Goal: Feedback & Contribution: Contribute content

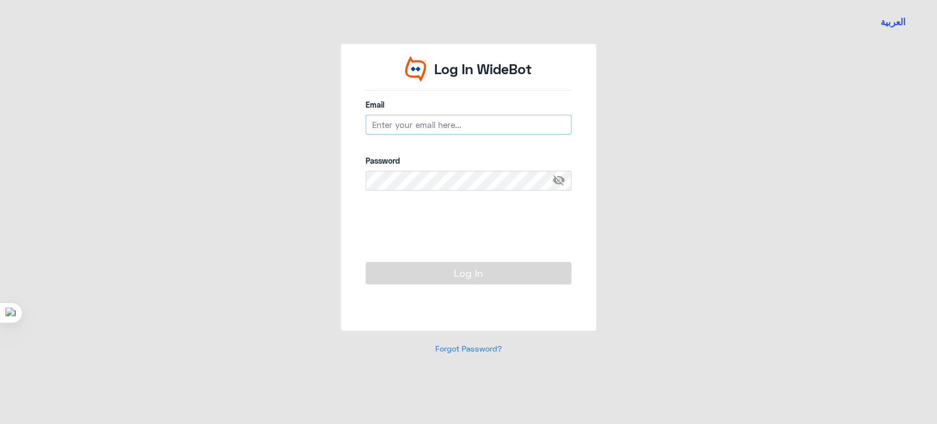
click at [472, 132] on input "email" at bounding box center [469, 125] width 206 height 20
click at [543, 126] on input "email" at bounding box center [469, 125] width 206 height 20
type input "[EMAIL_ADDRESS][DOMAIN_NAME]"
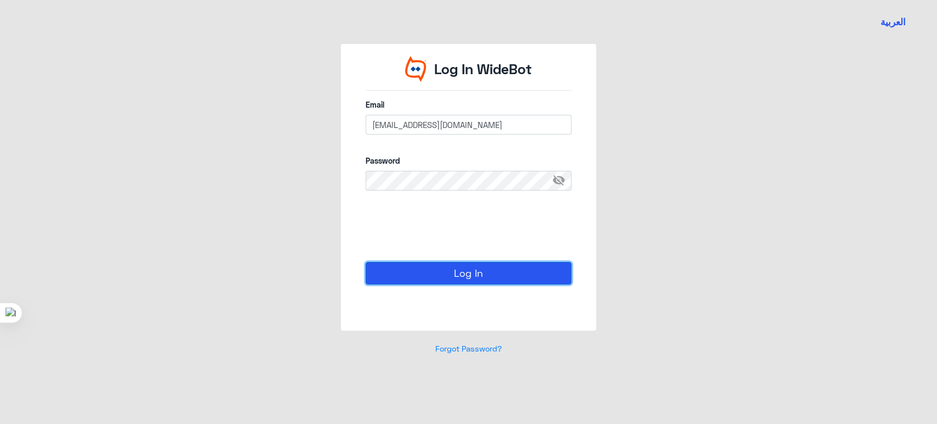
click at [420, 265] on button "Log In" at bounding box center [469, 273] width 206 height 22
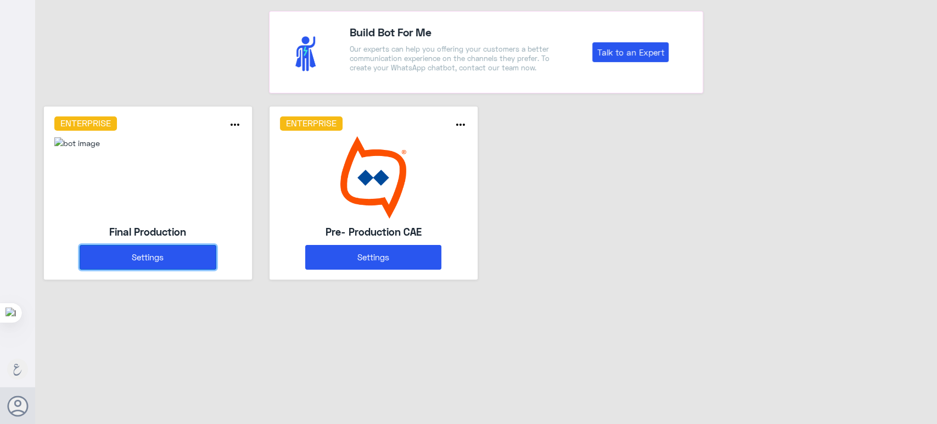
click at [136, 259] on button "Settings" at bounding box center [148, 257] width 136 height 25
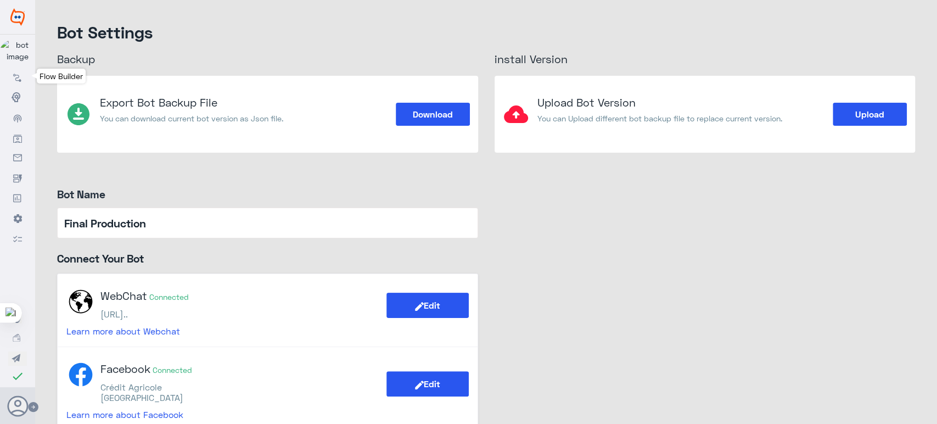
click at [18, 81] on icon at bounding box center [17, 77] width 9 height 9
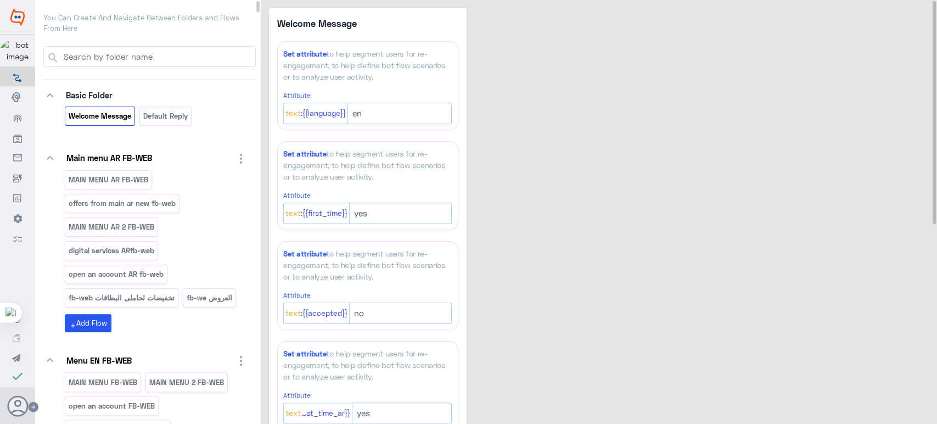
drag, startPoint x: 259, startPoint y: 8, endPoint x: 227, endPoint y: -22, distance: 43.5
click at [227, 0] on html "Final Production Flow Builder Conversational Skills Broadcast Audience Inbox Gr…" at bounding box center [468, 212] width 937 height 424
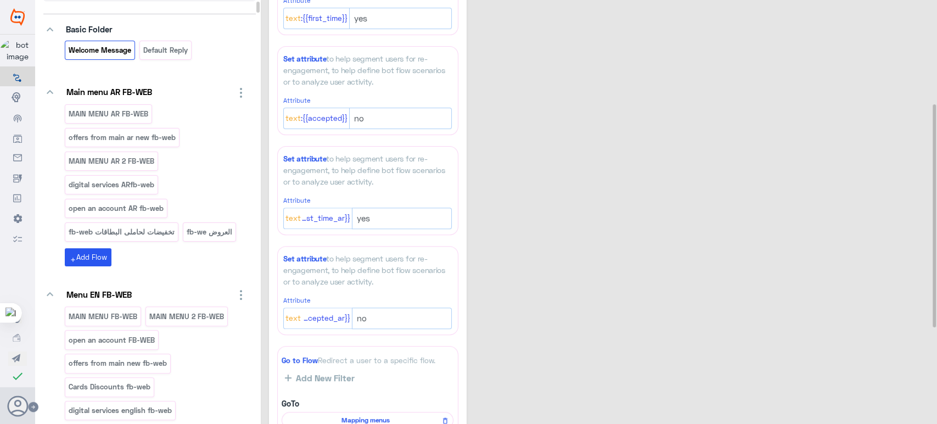
scroll to position [104, 0]
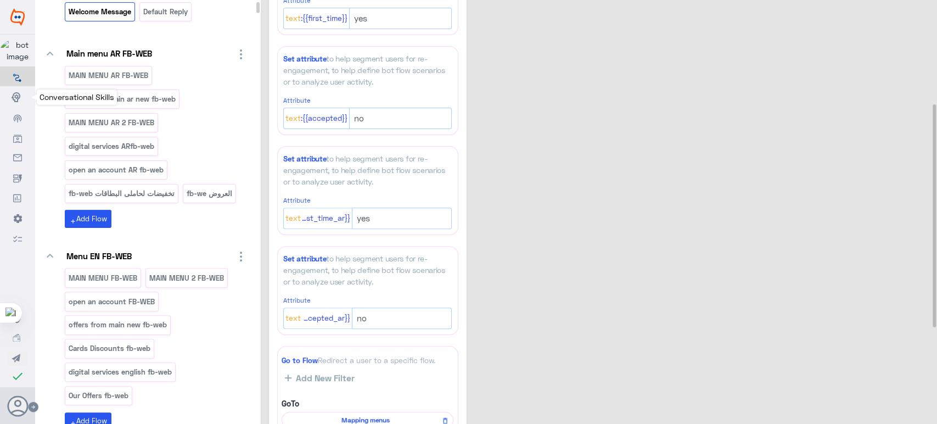
click at [14, 96] on icon at bounding box center [18, 97] width 12 height 12
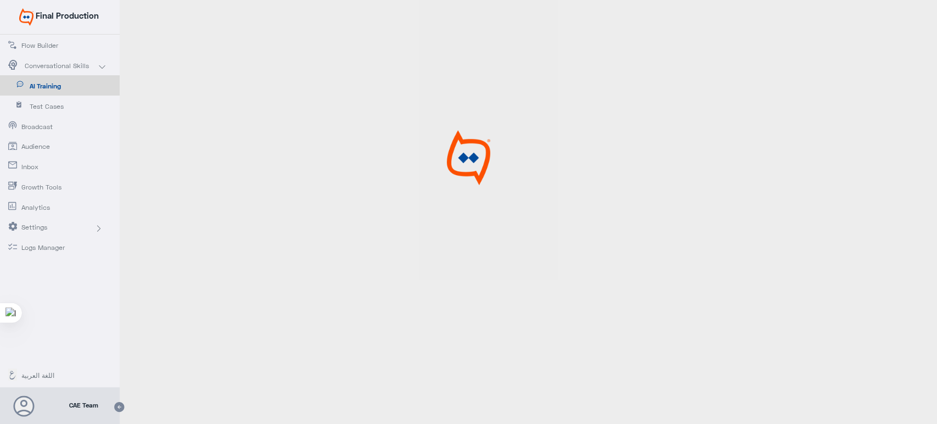
click at [52, 83] on span "AI Training" at bounding box center [62, 86] width 64 height 10
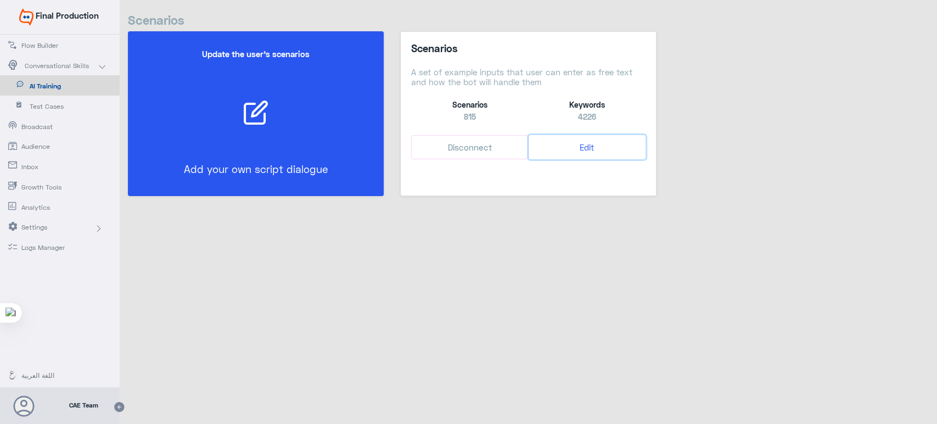
click at [583, 145] on button "Edit" at bounding box center [587, 147] width 117 height 25
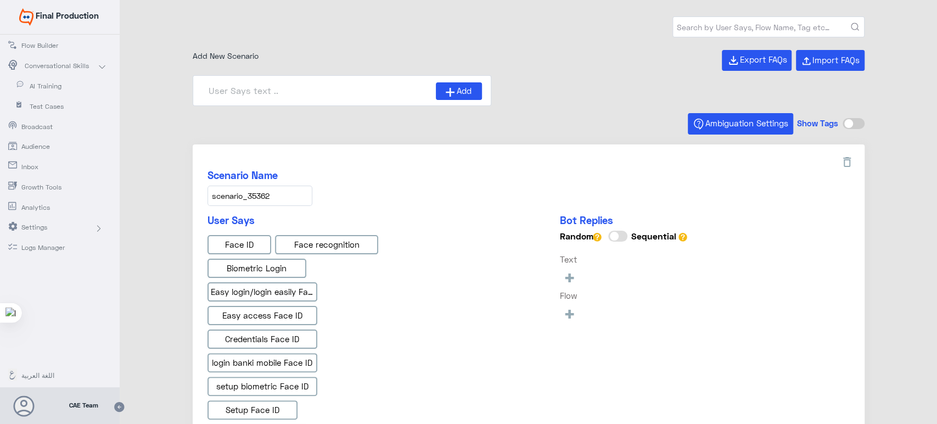
type input "Face ID AR"
type input "Instapay EN"
type input "IBAN AR"
type input "Face ID En"
type input "Instapay AR"
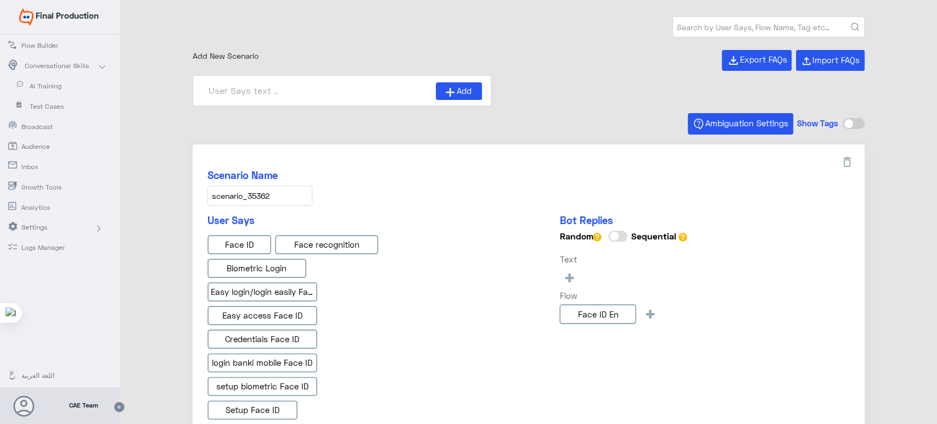
click at [746, 19] on input "text" at bounding box center [768, 27] width 191 height 20
type input "ا"
type input "banki nobile"
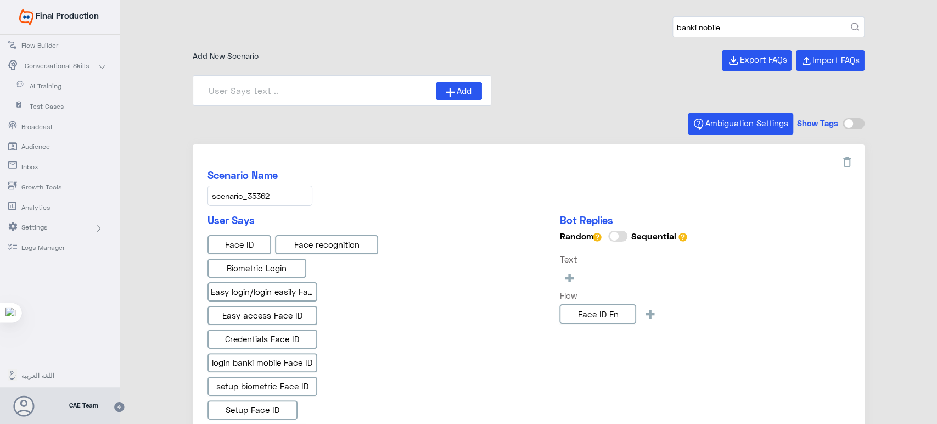
click at [851, 23] on button "submit" at bounding box center [855, 27] width 8 height 8
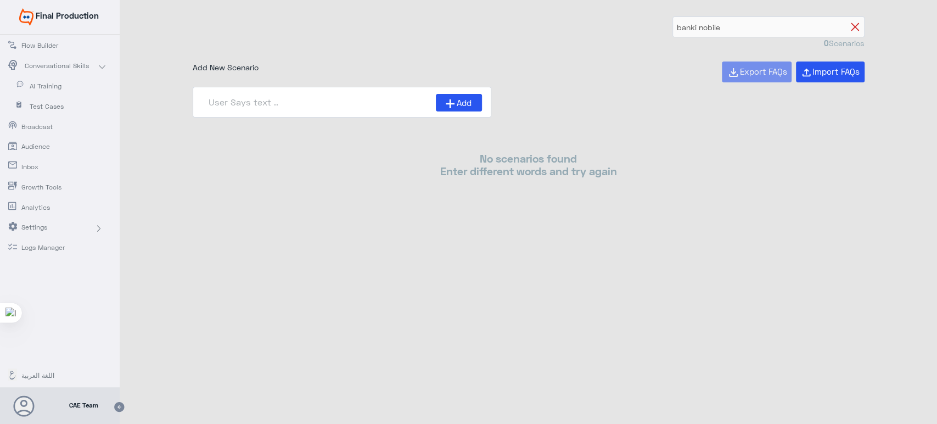
click at [853, 28] on icon at bounding box center [855, 27] width 8 height 8
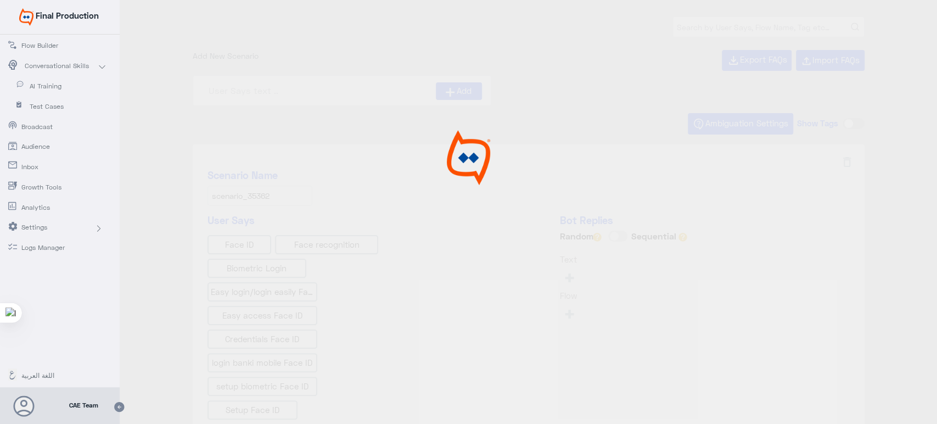
type input "Instapay EN"
type input "Face ID En"
type input "Face ID AR"
type input "Instapay AR"
type input "IBAN AR"
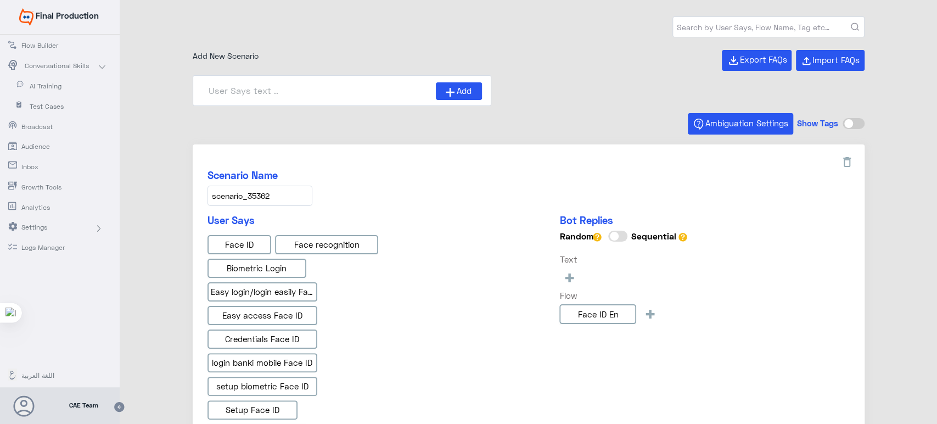
click at [745, 35] on input "text" at bounding box center [768, 27] width 191 height 20
type input "banki mobile"
click at [851, 23] on button "submit" at bounding box center [855, 27] width 8 height 8
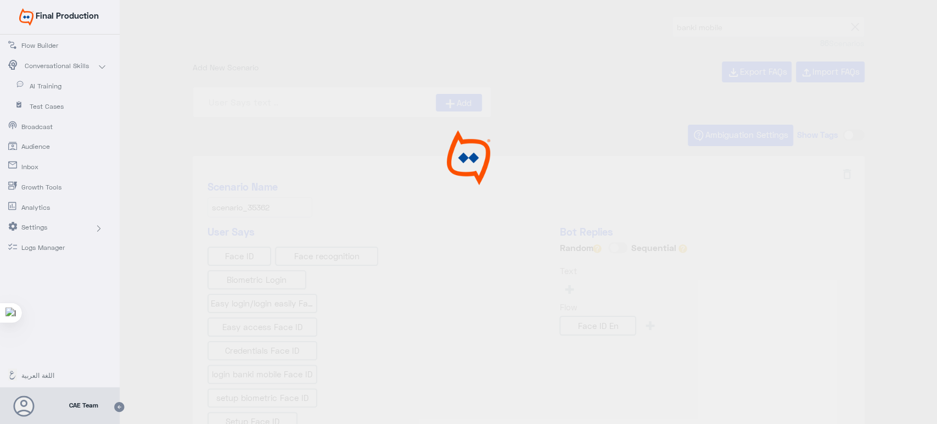
type input "هل يمكنني رؤية تفاصيل الودائع والقروض من خلال ال"
type input "ما نوع الشيكات المتوفرة في banki Mobile?"
type input "Awards"
type input "كم عدد المعاملات المتاحة تحت كل حساب في banki Mobi"
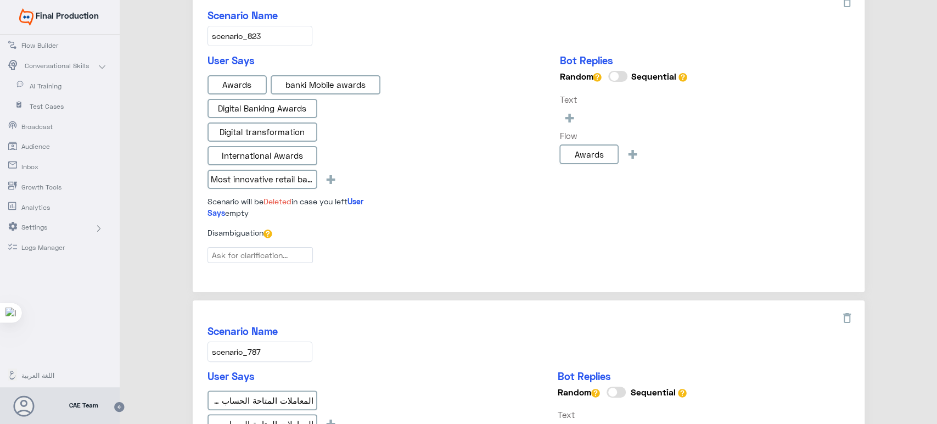
scroll to position [1567, 0]
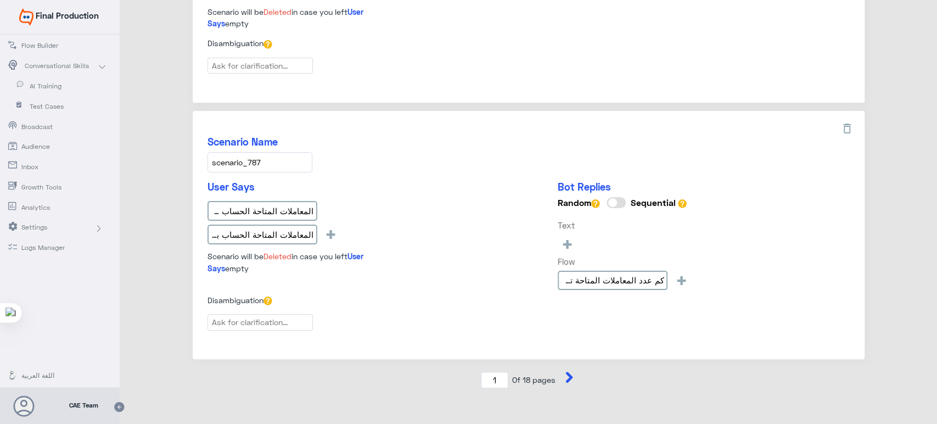
click at [567, 374] on button at bounding box center [572, 380] width 16 height 16
type input "2"
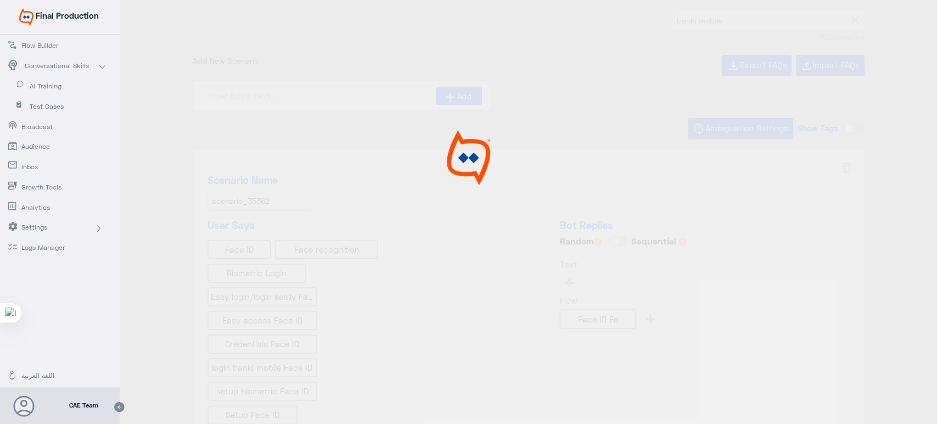
scroll to position [0, 0]
type input "ما هي أنظمة تشغيل الهواتف المدعومة؟"
type input "نسيت إجابتي على سؤال التحدي؟ ar"
type input "لم أتلق رمز تفعيل الرسائل القصيرة بعد الانتهاء من"
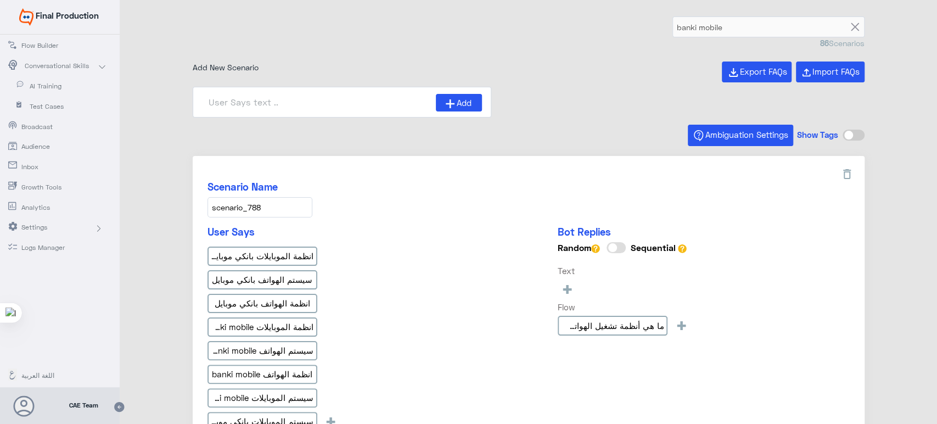
type input "Who can benefit from “banki Mobile” application?"
type input "كيف أقوم بالتسجيل من خلال تطبيق الهاتف المحمول ban"
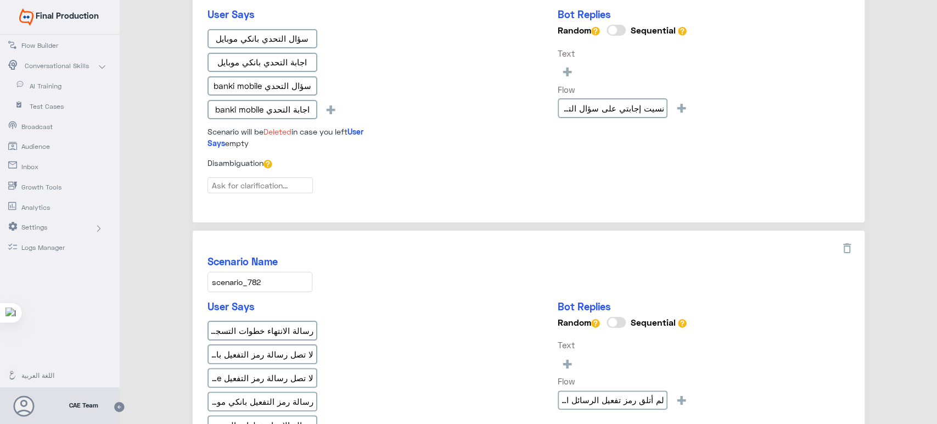
scroll to position [1391, 0]
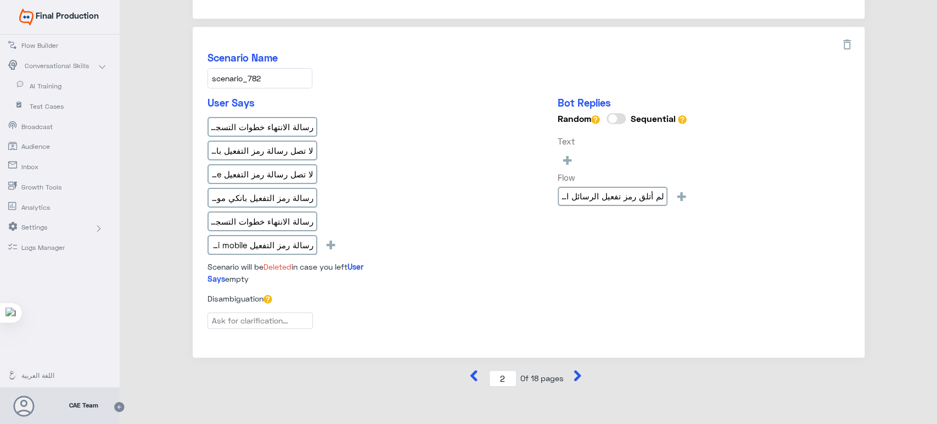
click at [575, 376] on button at bounding box center [580, 378] width 16 height 16
type input "3"
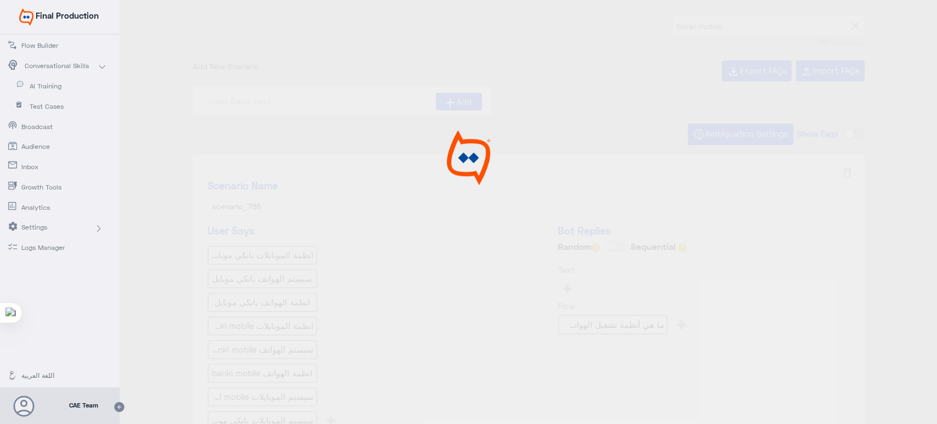
scroll to position [0, 0]
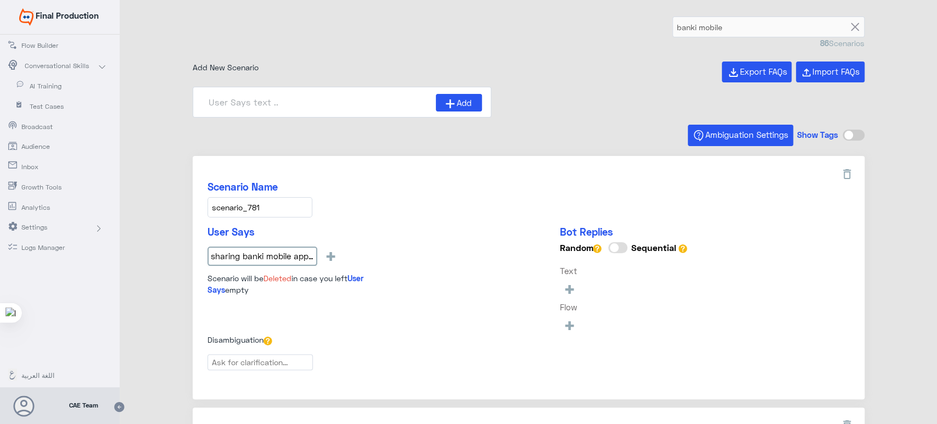
type input "Can I share banki Mobile application with a friend"
type input "What are the latest features in banki Mobile app."
type input "نسيت كلمة المرور الخاصة بي؟ ar"
type input "ما هو CVV؟ ar"
type input "كم عدد كشوفات الحساب المتاحة فى banki Mobile?"
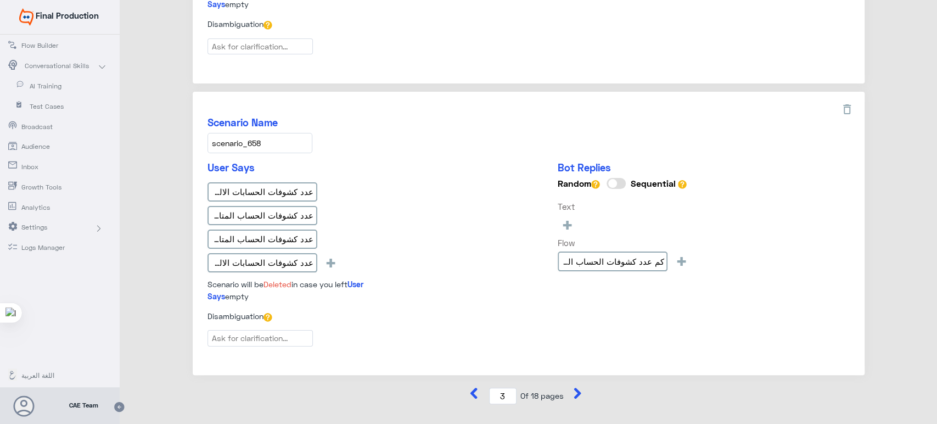
scroll to position [1275, 0]
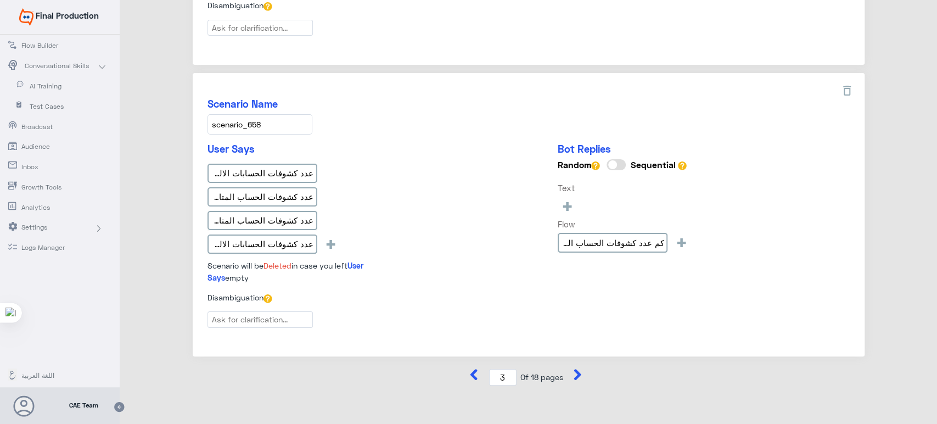
click at [580, 369] on icon at bounding box center [577, 374] width 11 height 11
type input "4"
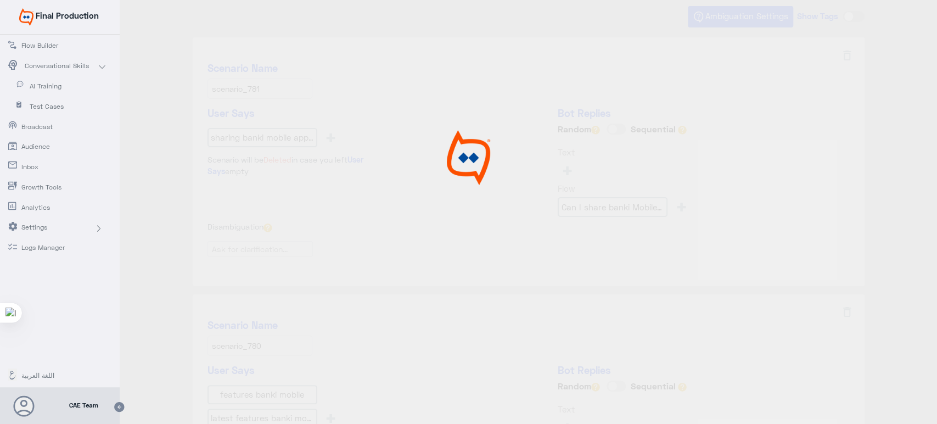
scroll to position [0, 0]
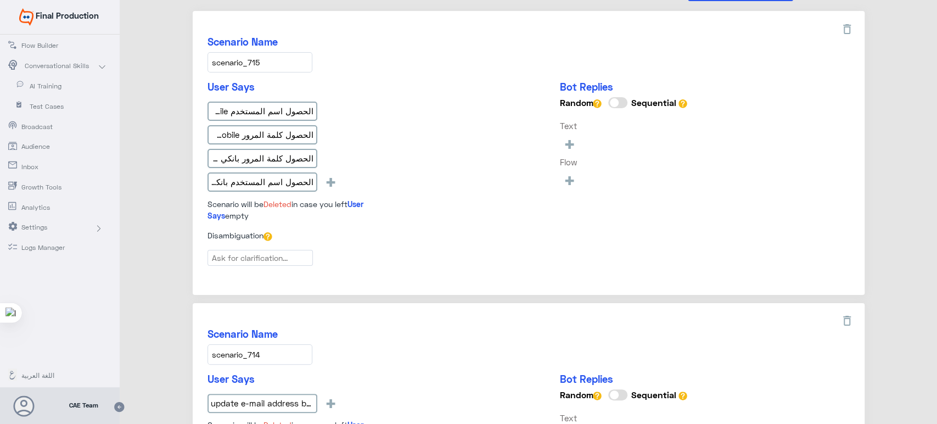
type input "كيف أستطيع الحصول على اسم المستخدم وكلمة المرور"
type input "Can I update my e-mail address through banki Mobil"
type input "ما هى الفترة المتاحة لمراجعة الشيكات من خلال anki"
type input "Can I know the value date of cheques under collec"
type input "Banki mobile AR"
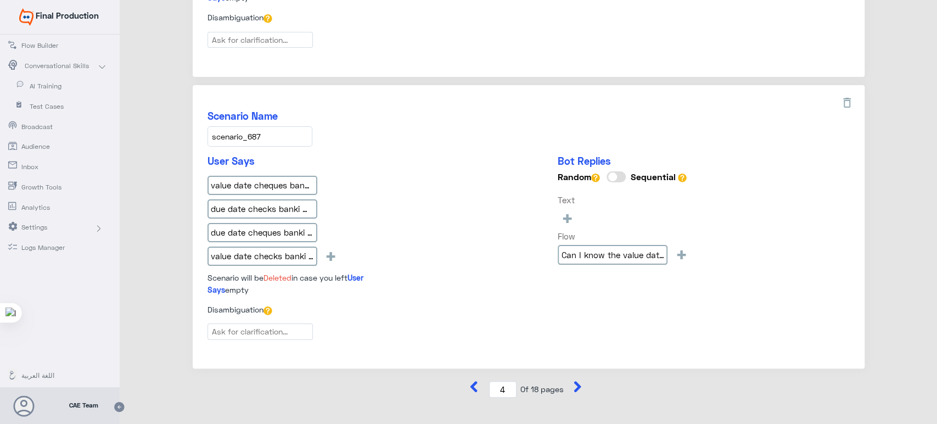
scroll to position [1182, 0]
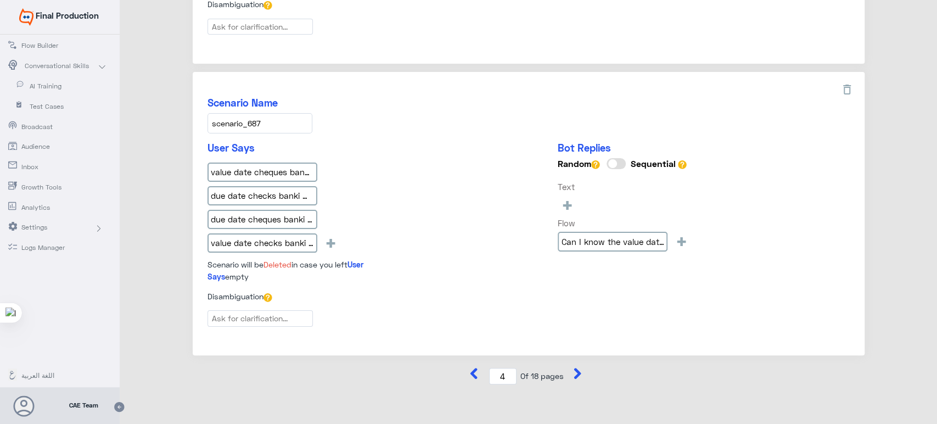
click at [571, 368] on div "4 Of 18 pages" at bounding box center [529, 376] width 672 height 17
click at [572, 368] on icon at bounding box center [577, 373] width 11 height 11
type input "5"
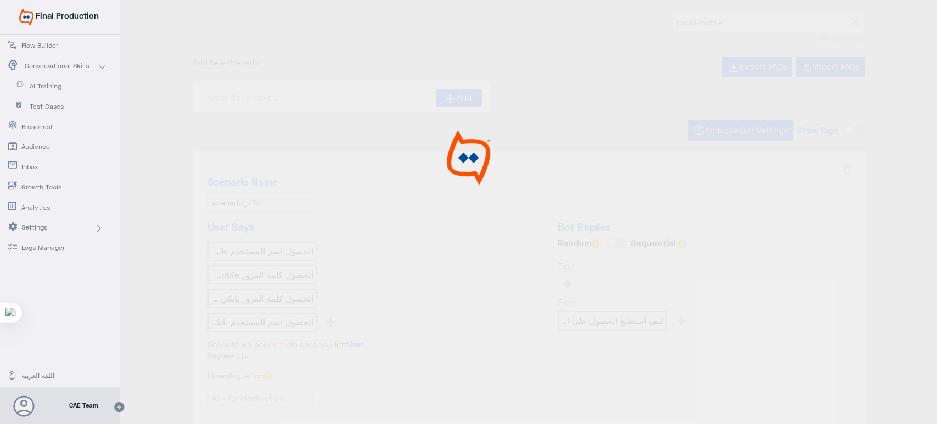
scroll to position [0, 0]
type input "الأشتراك فى خدمة كشف الحساب الإلكتروني"
type input "من يمكنه أستخدام تطبيق banki Mobile?"
type input "كيف يمكنني معرفة رقم التعريف البنكى الخاص بي؟ ar"
type input "ماو هو رقم التعريف الهاتفي TPIN"
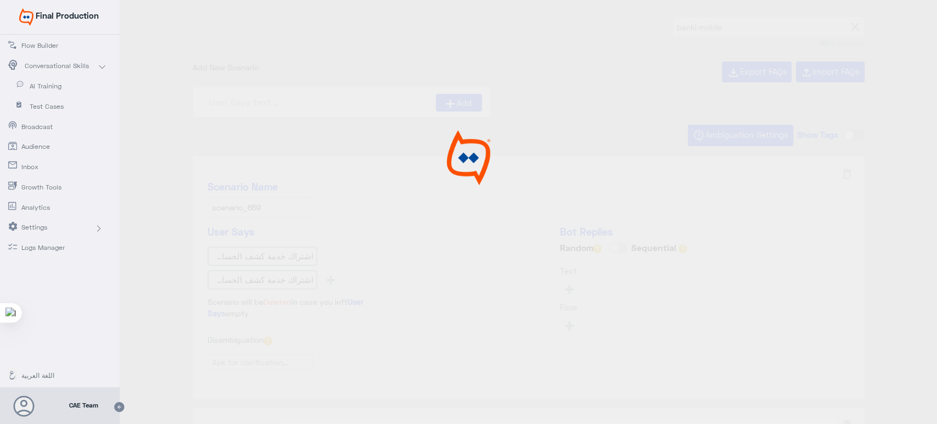
type input "كيف يمكنني معرفة رقم التعريف الهاتفي TPINالخاص بي"
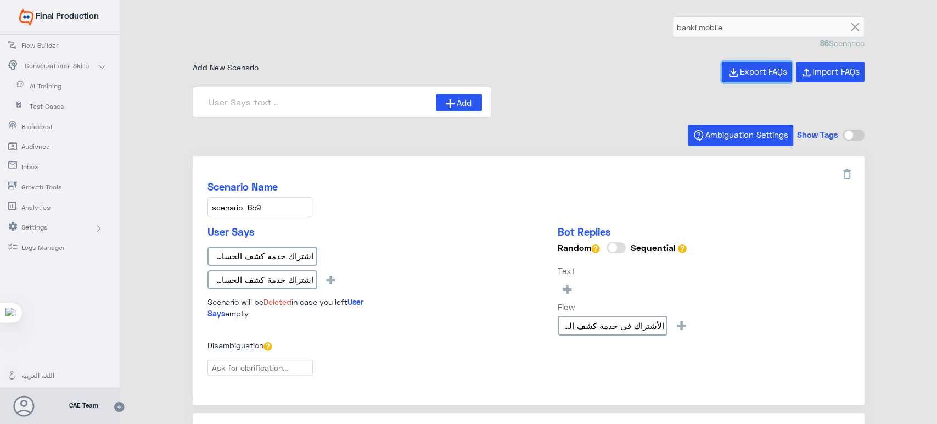
click at [758, 76] on button "Export FAQs" at bounding box center [757, 71] width 70 height 21
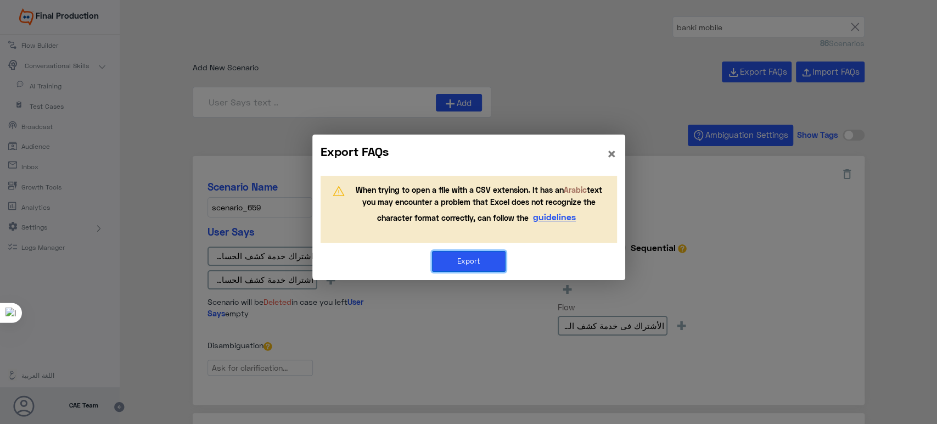
click at [477, 266] on button "Export" at bounding box center [469, 261] width 74 height 21
click at [616, 153] on span "×" at bounding box center [612, 153] width 10 height 20
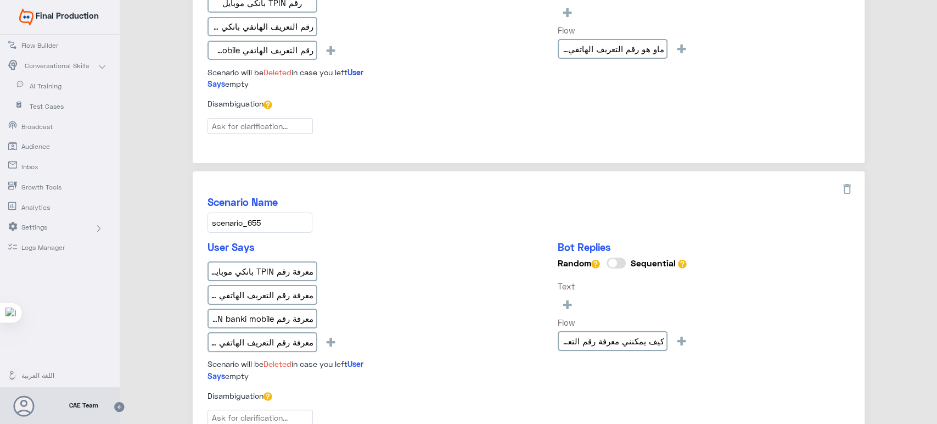
scroll to position [1217, 0]
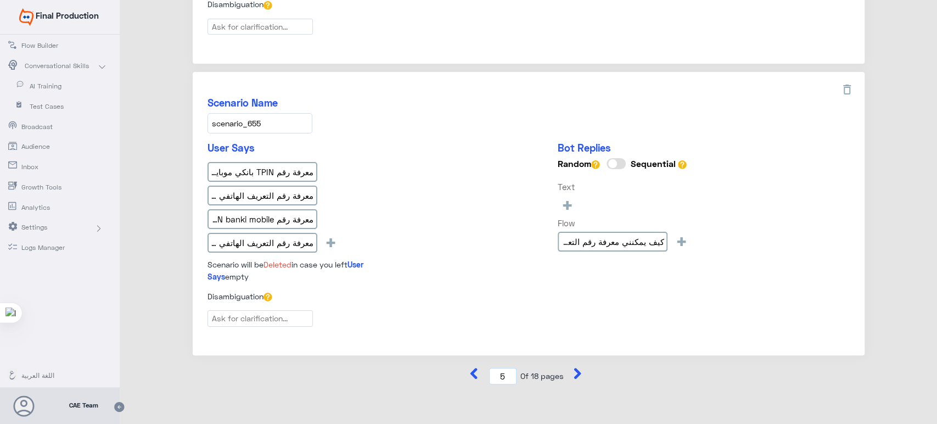
click at [502, 373] on input "5" at bounding box center [502, 376] width 27 height 17
type input "1"
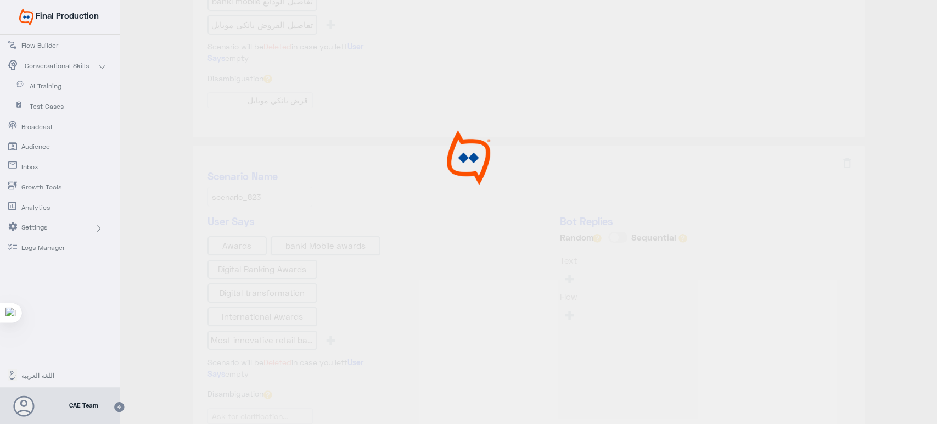
type input "Face ID En"
type input "هل يمكنني رؤية تفاصيل الودائع والقروض من خلال ال"
type input "Awards"
type input "ما نوع الشيكات المتوفرة في banki Mobile?"
type input "كم عدد المعاملات المتاحة تحت كل حساب في banki Mobi"
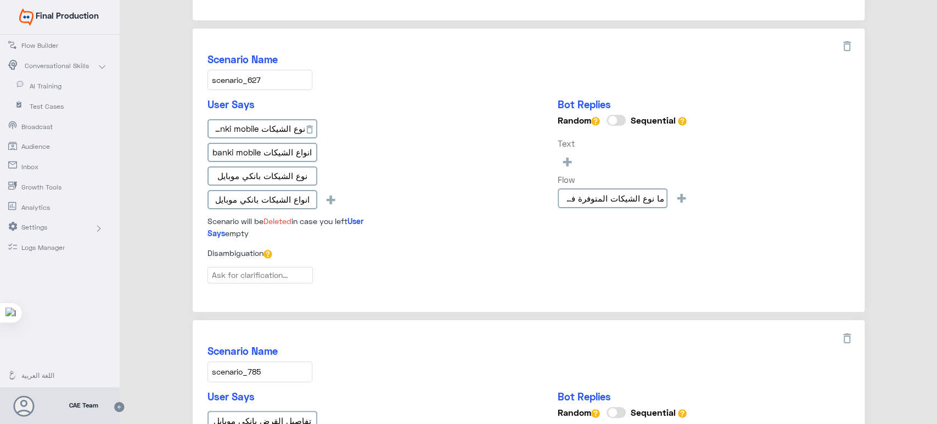
scroll to position [685, 0]
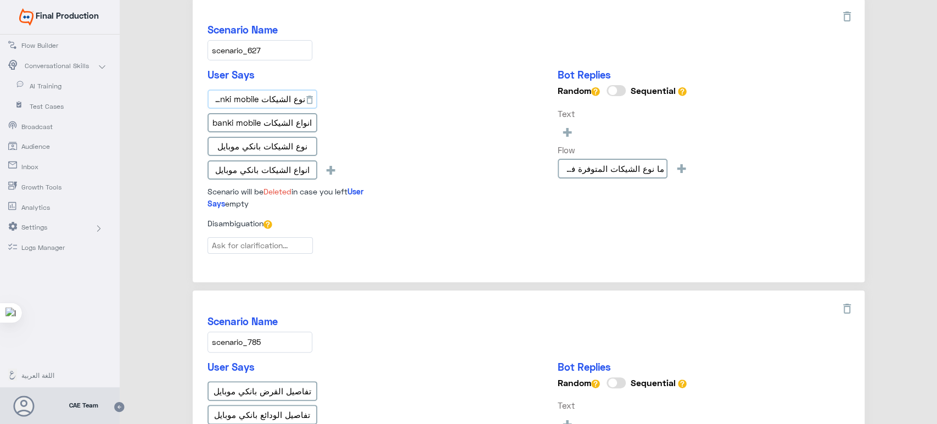
click at [260, 102] on input "نوع الشيكات banki mobile" at bounding box center [263, 100] width 110 height 20
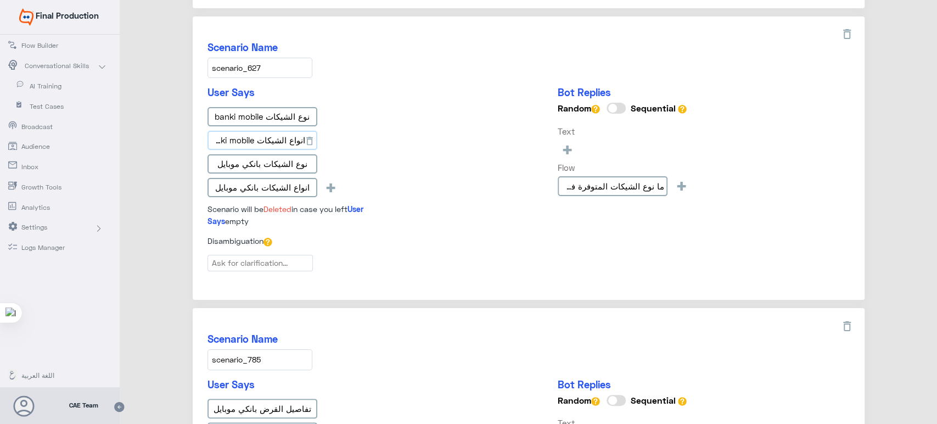
click at [251, 140] on input "انواع الشيكات banki mobile" at bounding box center [263, 141] width 110 height 20
click at [241, 157] on input "نوع الشيكات بانكي موبايل" at bounding box center [263, 164] width 110 height 20
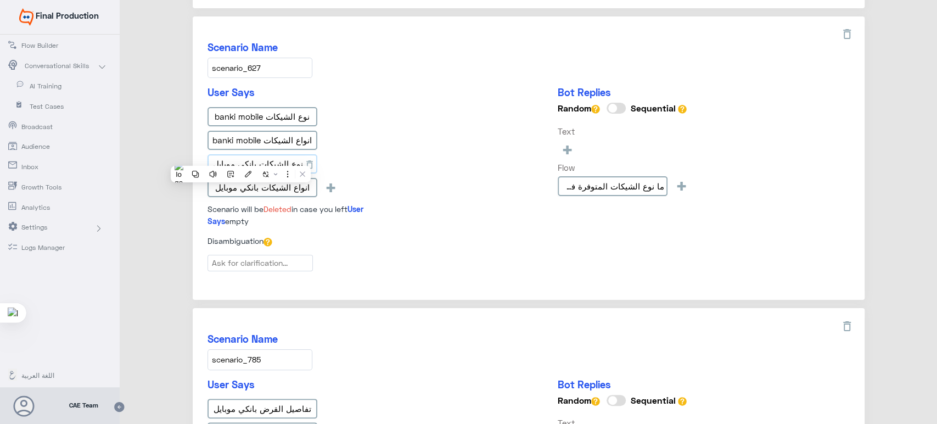
click at [241, 157] on input "نوع الشيكات بانكي موبايل" at bounding box center [263, 164] width 110 height 20
click at [285, 184] on input "انواع الشيكات بانكي موبايل" at bounding box center [263, 188] width 110 height 20
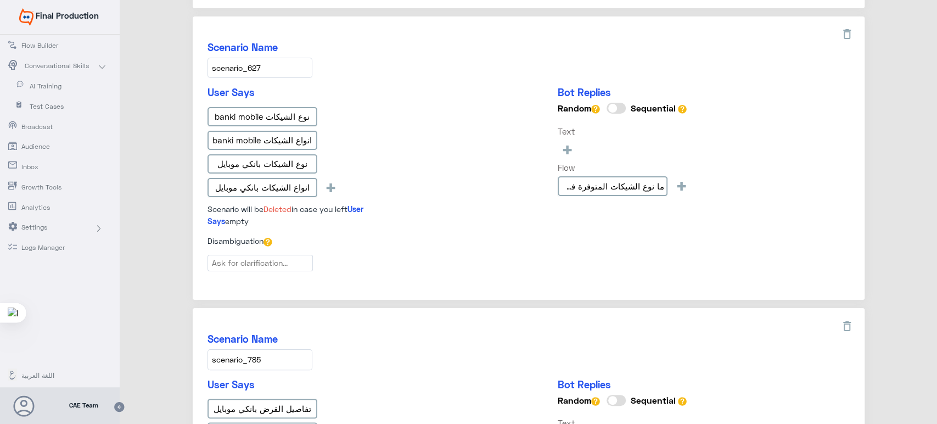
click at [513, 69] on div "Scenario Name scenario_627" at bounding box center [529, 59] width 642 height 37
click at [273, 178] on input "انواع الشيكات بانكي موبايل" at bounding box center [263, 188] width 110 height 20
click at [449, 90] on div "User Says نوع الشيكات banki mobile انواع الشيكات banki mobile نوع الشيكات بانكي…" at bounding box center [529, 160] width 642 height 149
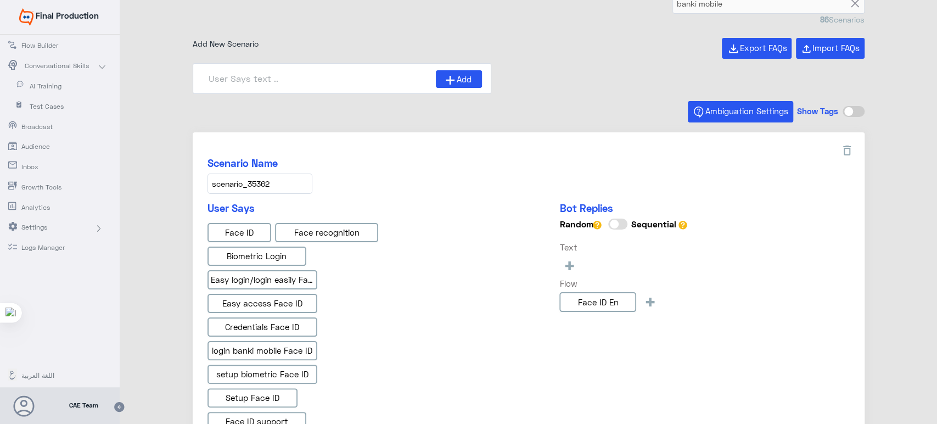
scroll to position [0, 0]
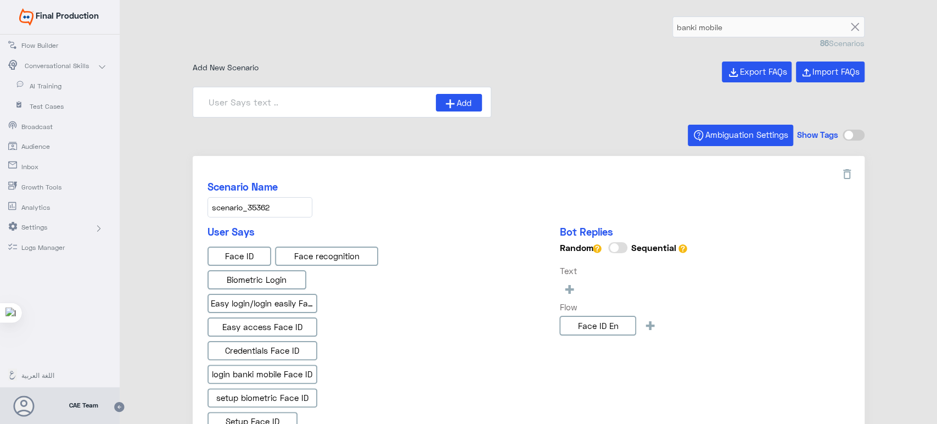
click at [273, 184] on h5 "Scenario Name" at bounding box center [529, 187] width 642 height 13
click at [331, 178] on div "Scenario Name scenario_35362 User Says Face ID Face recognition Biometric Login…" at bounding box center [529, 416] width 672 height 520
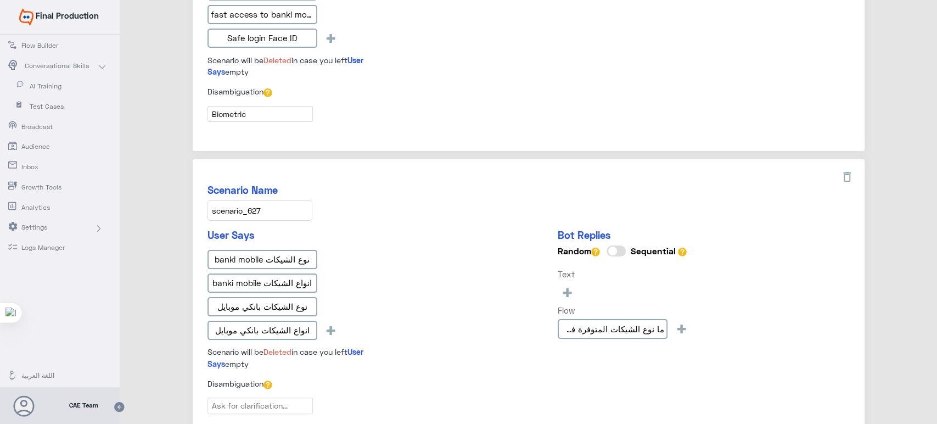
scroll to position [529, 0]
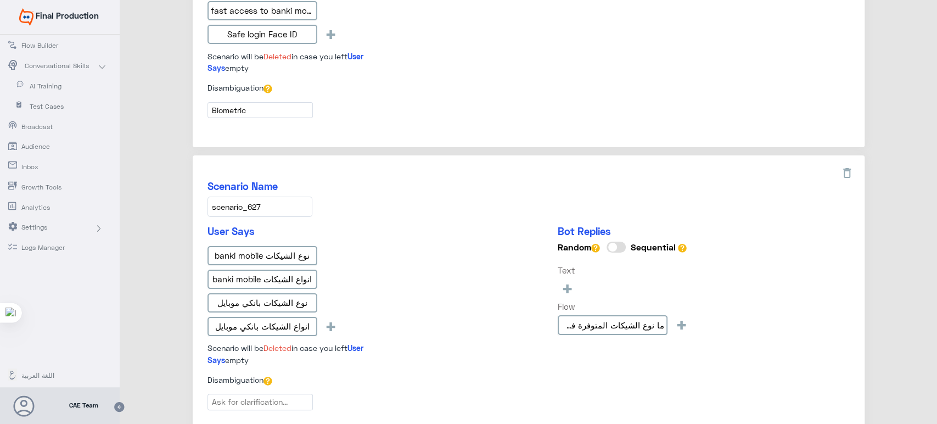
click at [257, 180] on h5 "Scenario Name" at bounding box center [529, 186] width 642 height 13
copy h5
click at [351, 234] on div "User Says نوع الشيكات banki mobile انواع الشيكات banki mobile نوع الشيكات بانكي…" at bounding box center [304, 295] width 192 height 141
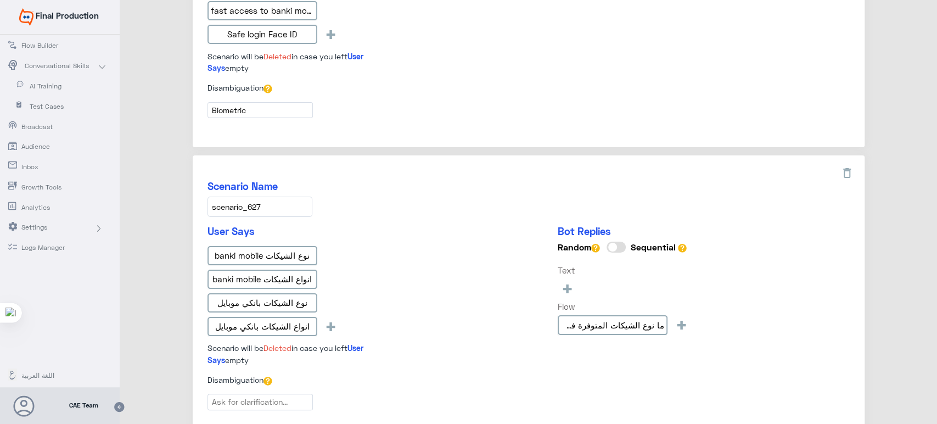
scroll to position [552, 0]
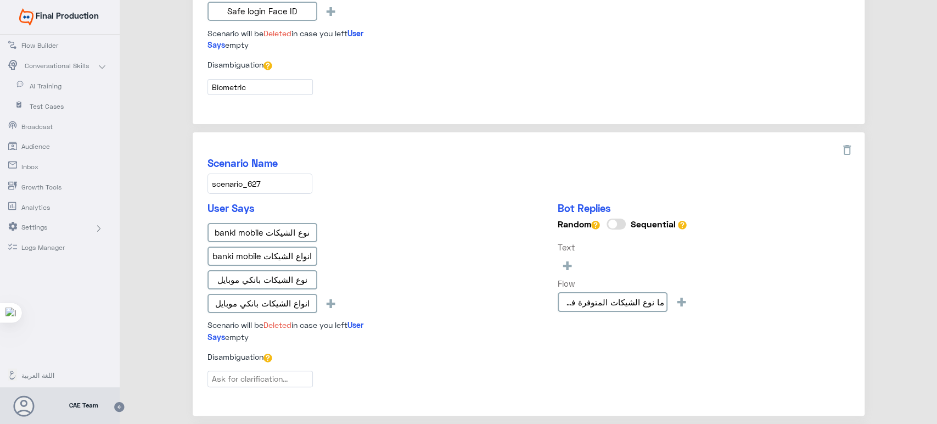
drag, startPoint x: 265, startPoint y: 179, endPoint x: 206, endPoint y: 177, distance: 58.8
click at [208, 177] on input "scenario_627" at bounding box center [260, 184] width 105 height 20
click at [365, 225] on div "نوع الشيكات banki mobile انواع الشيكات banki mobile نوع الشيكات بانكي موبايل ان…" at bounding box center [304, 270] width 192 height 94
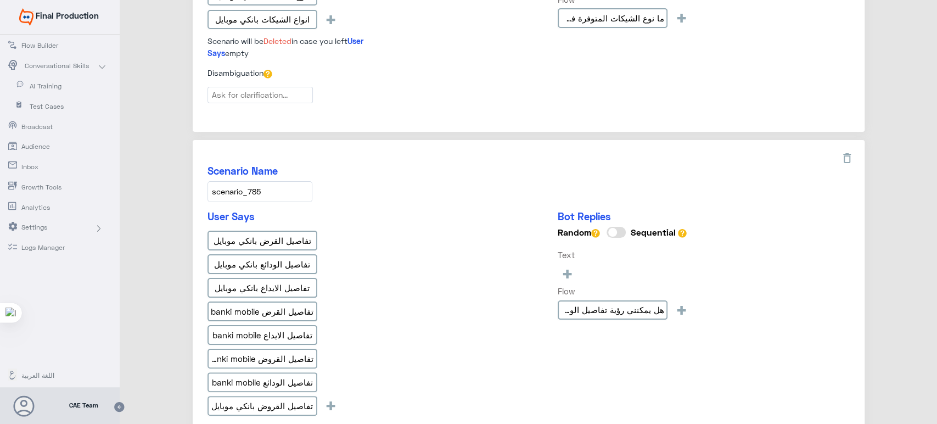
scroll to position [957, 0]
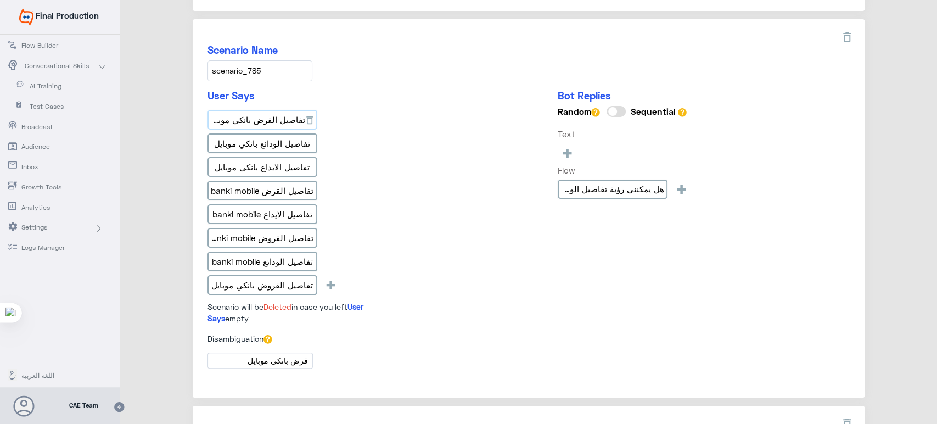
click at [256, 120] on input "تفاصيل القرض بانكي موبايل" at bounding box center [263, 120] width 110 height 20
click at [277, 142] on input "تفاصيل الودائع بانكي موبايل" at bounding box center [263, 143] width 110 height 20
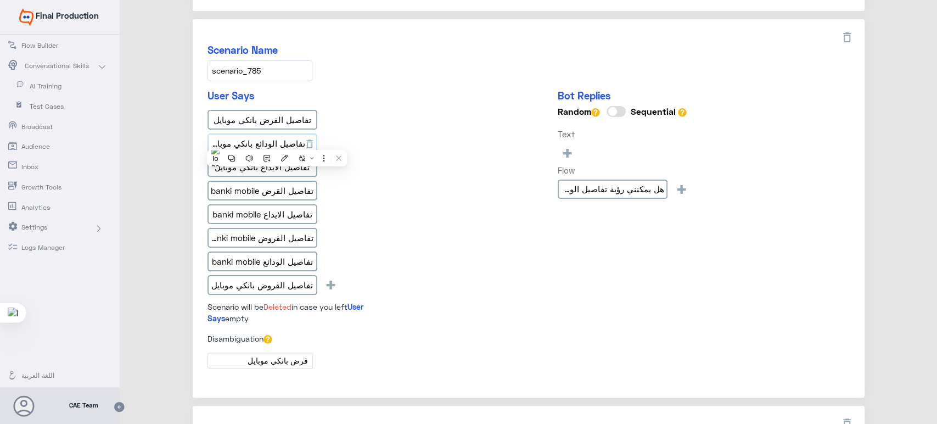
click at [277, 142] on input "تفاصيل الودائع بانكي موبايل" at bounding box center [263, 143] width 110 height 20
click at [290, 160] on input "تفاصيل الايداع بانكي موبايل" at bounding box center [263, 167] width 110 height 20
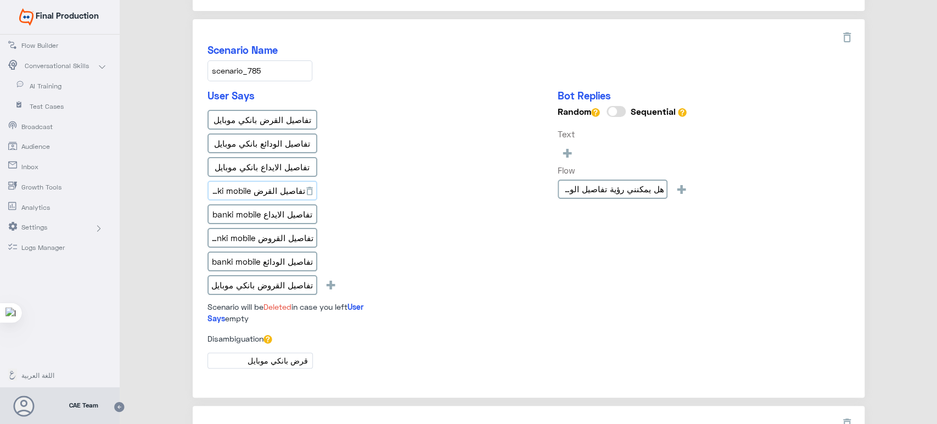
click at [268, 181] on input "تفاصيل القرض banki mobile" at bounding box center [263, 191] width 110 height 20
click at [243, 213] on input "تفاصيل الايداع banki mobile" at bounding box center [263, 214] width 110 height 20
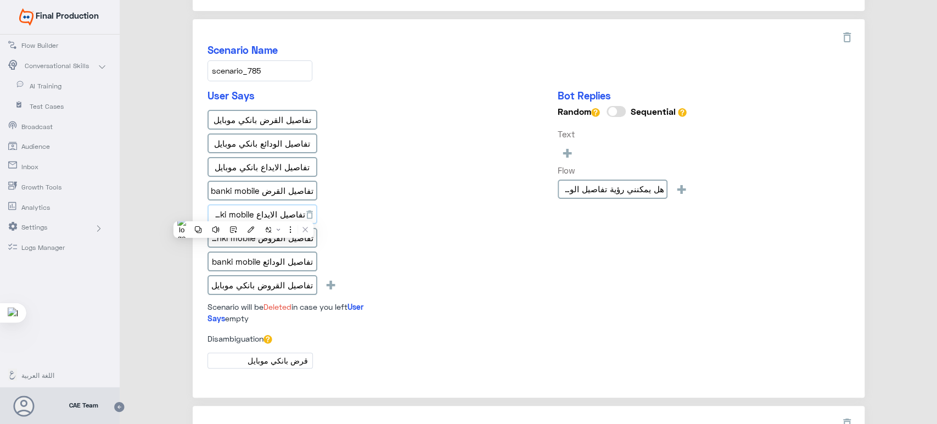
click at [243, 213] on input "تفاصيل الايداع banki mobile" at bounding box center [263, 214] width 110 height 20
click at [359, 155] on div "تفاصيل القرض بانكي موبايل تفاصيل الودائع بانكي موبايل تفاصيل الايداع بانكي موبا…" at bounding box center [304, 204] width 192 height 189
click at [284, 208] on input "تفاصيل الايداع banki mobile" at bounding box center [263, 214] width 110 height 20
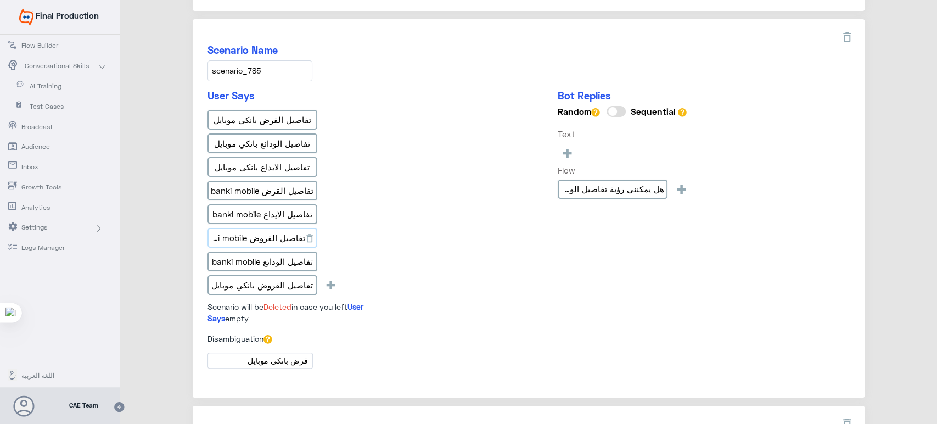
click at [278, 228] on input "تفاصيل القروض banki mobile" at bounding box center [263, 238] width 110 height 20
click at [278, 251] on input "تفاصيل الودائع banki mobile" at bounding box center [263, 261] width 110 height 20
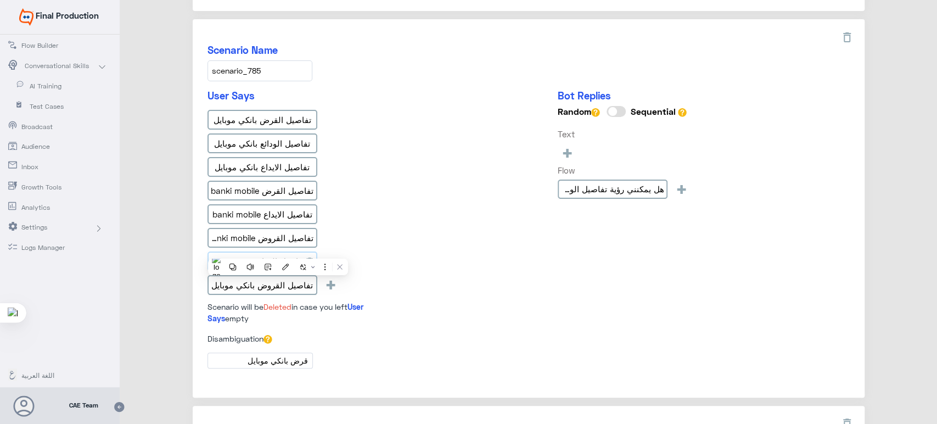
click at [278, 251] on input "تفاصيل الودائع banki mobile" at bounding box center [263, 261] width 110 height 20
click at [411, 153] on div "User Says تفاصيل القرض بانكي موبايل تفاصيل الودائع بانكي موبايل تفاصيل الايداع …" at bounding box center [529, 211] width 642 height 243
click at [264, 251] on input "تفاصيل الودائع banki mobile" at bounding box center [263, 261] width 110 height 20
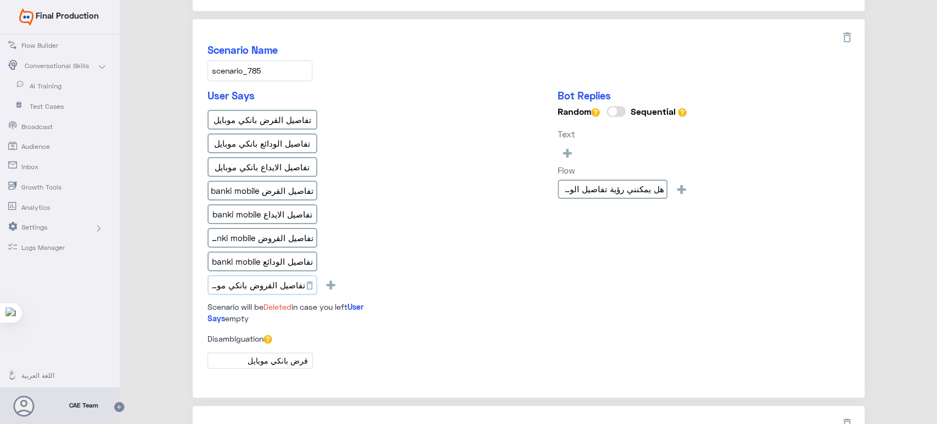
click at [253, 284] on input "تفاصيل القروض بانكي موبايل" at bounding box center [263, 285] width 110 height 20
click at [368, 82] on div "Scenario Name scenario_785 User Says تفاصيل القرض بانكي موبايل تفاصيل الودائع ب…" at bounding box center [529, 208] width 672 height 378
drag, startPoint x: 272, startPoint y: 65, endPoint x: 207, endPoint y: 65, distance: 65.3
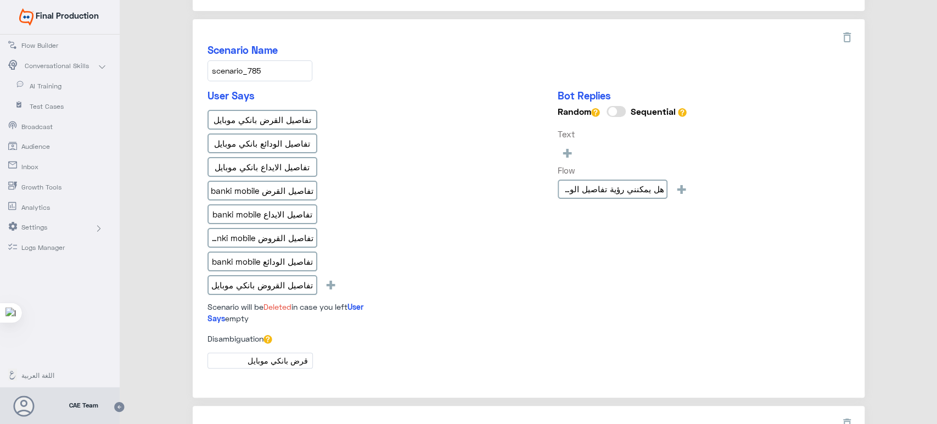
click at [208, 65] on input "scenario_785" at bounding box center [260, 70] width 105 height 20
click at [401, 103] on div "User Says تفاصيل القرض بانكي موبايل تفاصيل الودائع بانكي موبايل تفاصيل الايداع …" at bounding box center [529, 211] width 642 height 243
click at [280, 359] on input "قرض بانكي موبايل" at bounding box center [260, 361] width 105 height 16
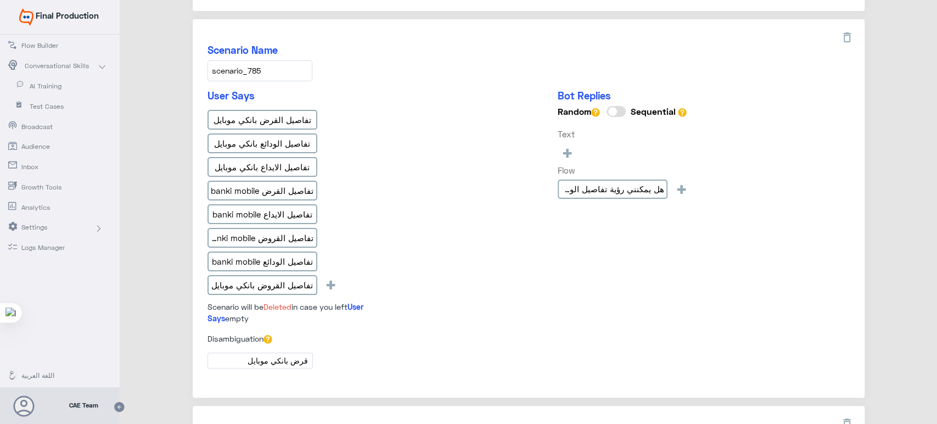
click at [259, 333] on label "Disambiguation" at bounding box center [240, 339] width 65 height 12
copy label
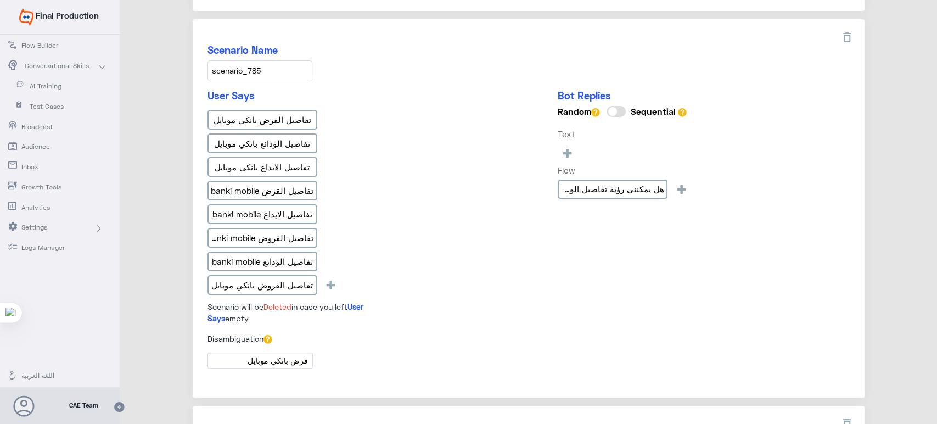
click at [360, 188] on div "تفاصيل القرض بانكي موبايل تفاصيل الودائع بانكي موبايل تفاصيل الايداع بانكي موبا…" at bounding box center [304, 204] width 192 height 189
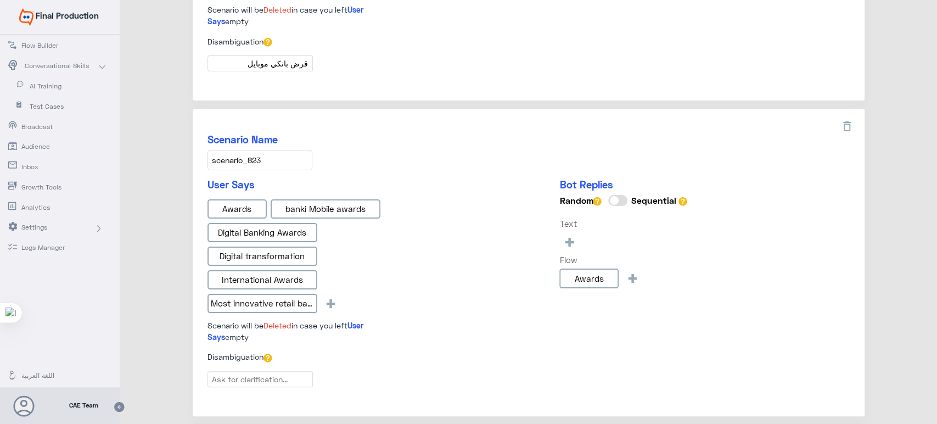
scroll to position [1256, 0]
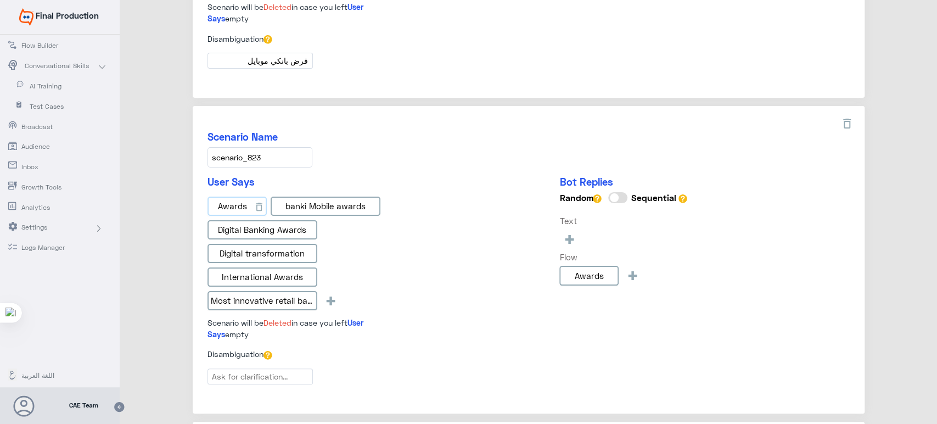
click at [242, 197] on input "Awards" at bounding box center [237, 207] width 59 height 20
click at [495, 106] on div "Scenario Name scenario_823 User Says Awards banki Mobile awards Digital Banking…" at bounding box center [529, 259] width 672 height 307
click at [304, 197] on input "banki Mobile awards" at bounding box center [326, 207] width 110 height 20
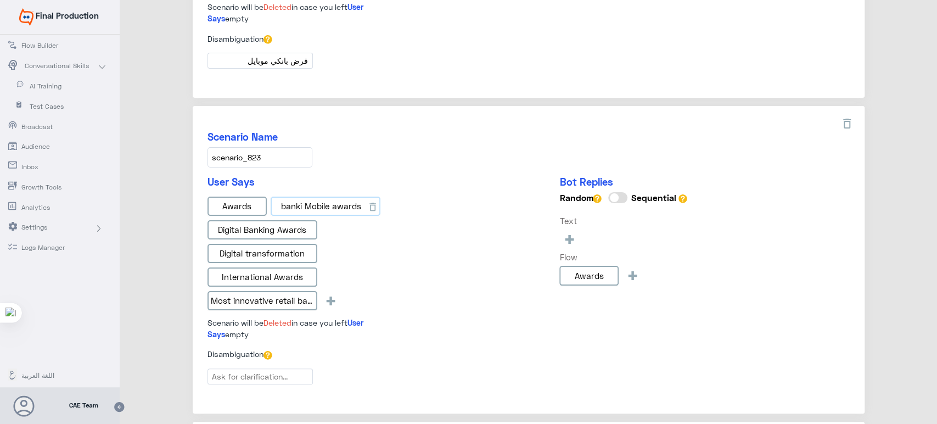
click at [304, 197] on input "banki Mobile awards" at bounding box center [326, 207] width 110 height 20
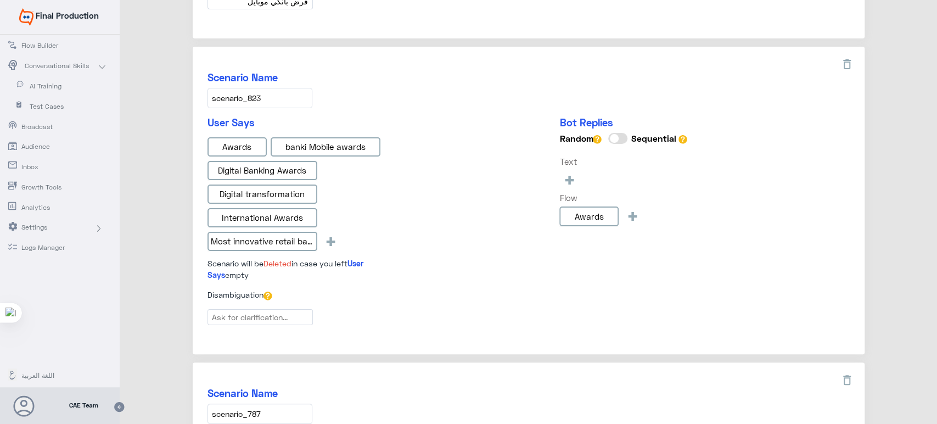
click at [401, 184] on div "User Says Awards banki Mobile awards Digital Banking Awards Digital transformat…" at bounding box center [529, 202] width 642 height 172
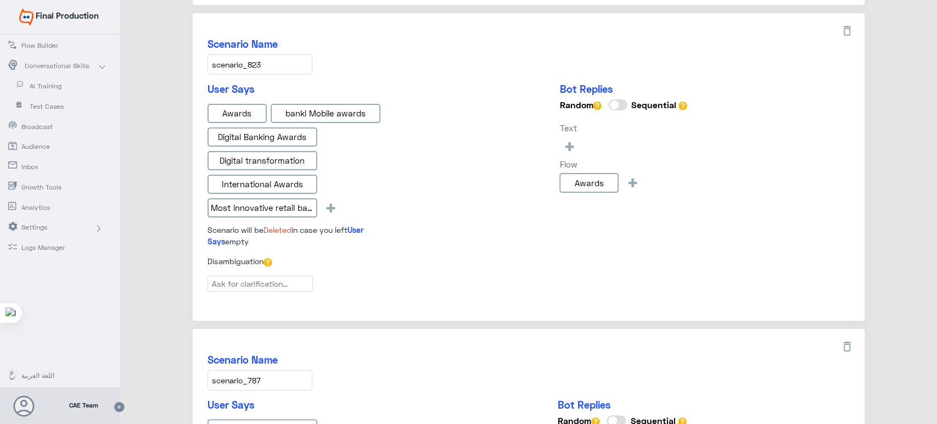
scroll to position [1349, 0]
click at [593, 174] on input "Awards" at bounding box center [589, 184] width 59 height 20
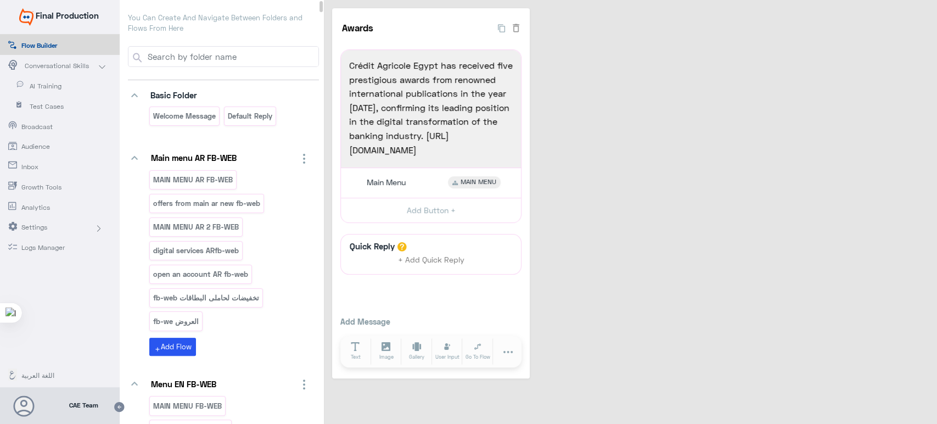
click at [40, 82] on span "AI Training" at bounding box center [62, 86] width 64 height 10
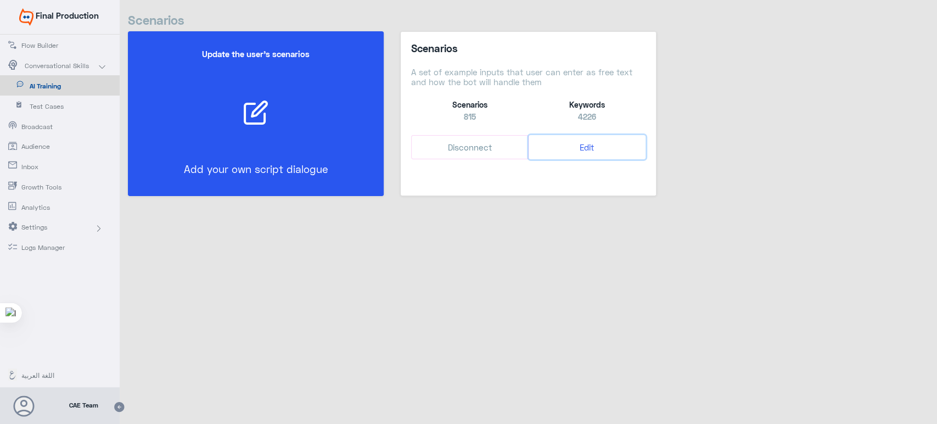
click at [572, 143] on button "Edit" at bounding box center [587, 147] width 117 height 25
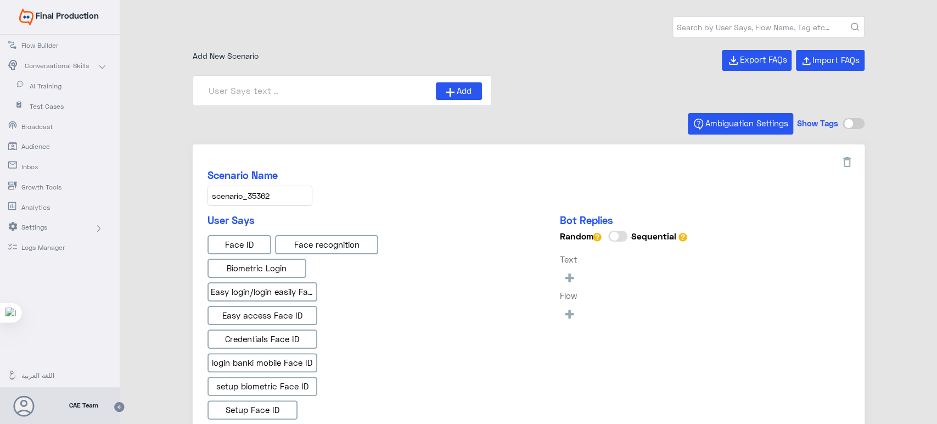
type input "Face ID En"
type input "Face ID AR"
type input "Instapay AR"
type input "Instapay EN"
type input "IBAN AR"
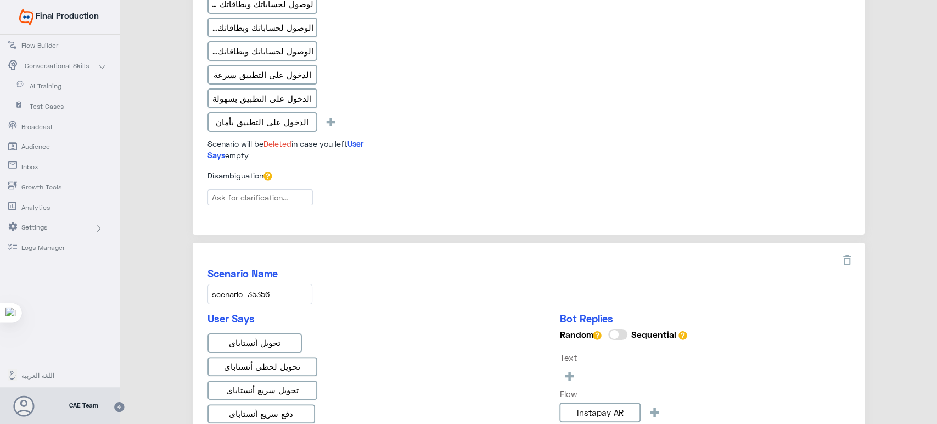
scroll to position [1007, 0]
click at [248, 168] on label "Disambiguation" at bounding box center [240, 174] width 65 height 12
copy label
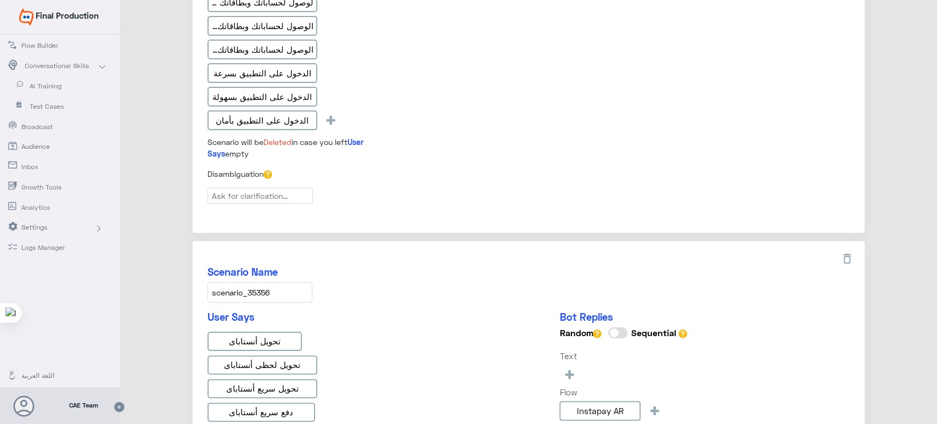
click at [360, 185] on div "Disambiguation" at bounding box center [529, 188] width 642 height 40
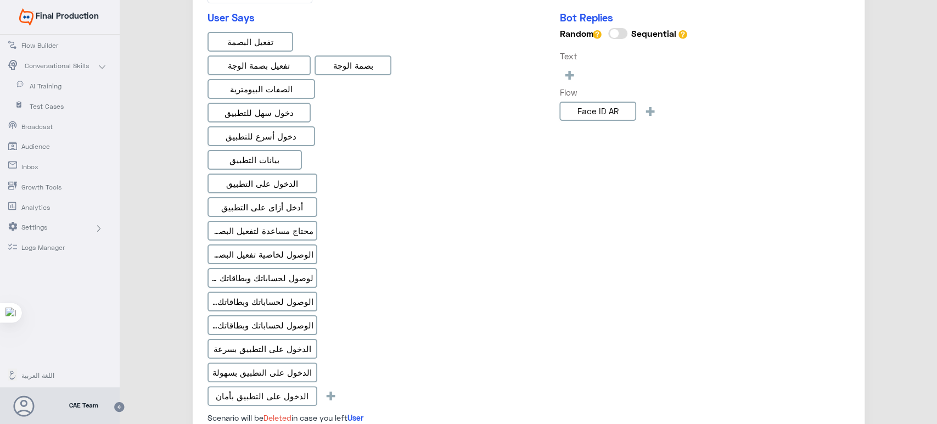
scroll to position [544, 0]
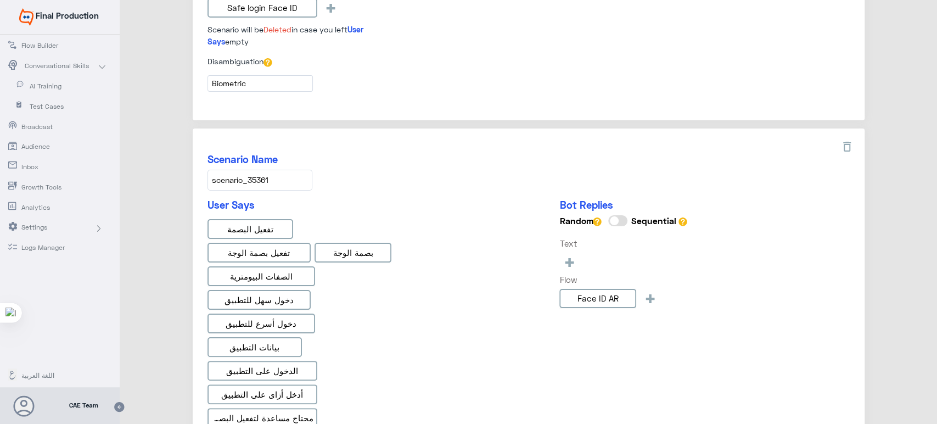
click at [237, 155] on h5 "Scenario Name" at bounding box center [529, 159] width 642 height 13
copy h5
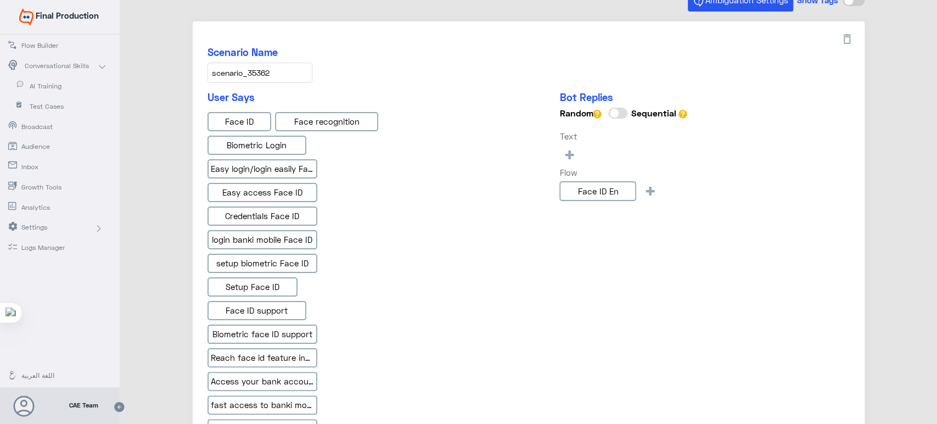
scroll to position [0, 0]
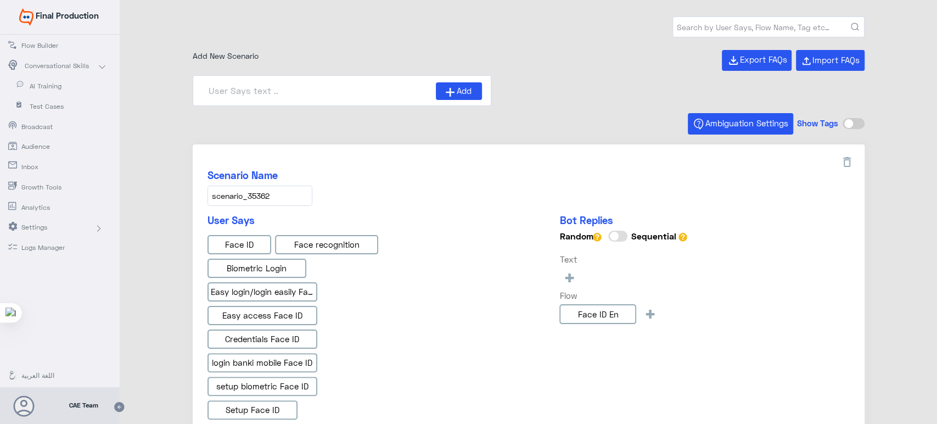
click at [771, 26] on input "text" at bounding box center [768, 27] width 191 height 20
type input "بنكي موبيل"
click at [851, 23] on button "submit" at bounding box center [855, 27] width 8 height 8
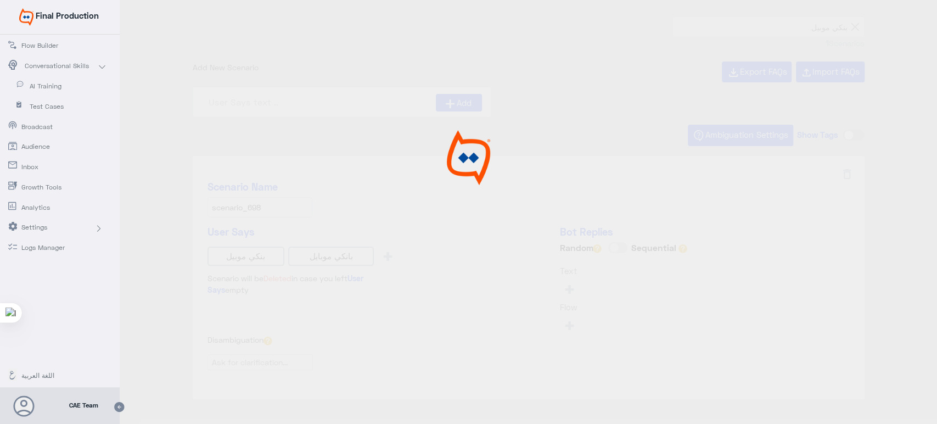
type input "Banki mobile AR"
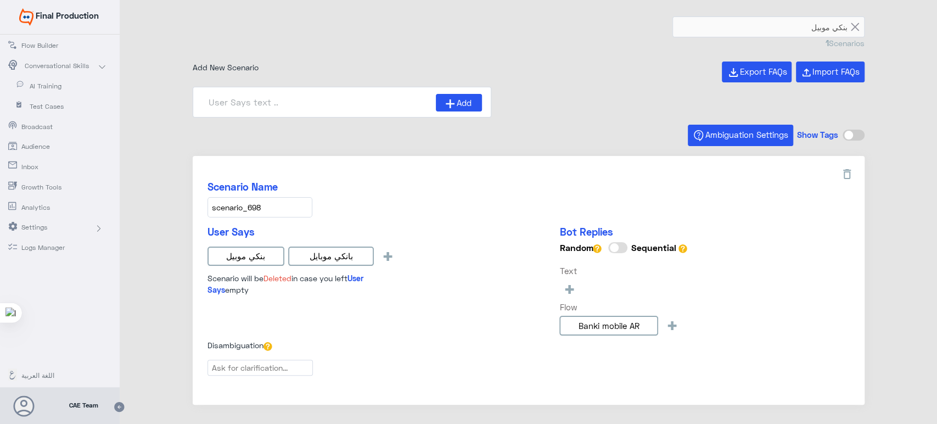
scroll to position [33, 0]
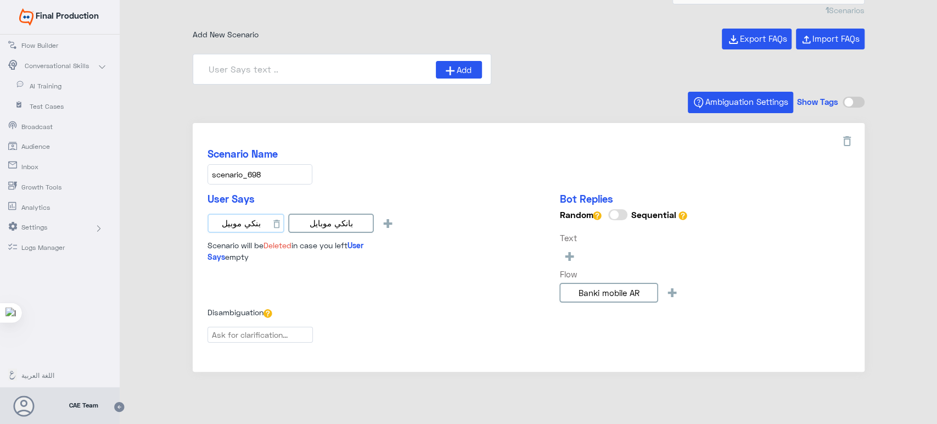
click at [254, 219] on input "بنكي موبيل" at bounding box center [246, 224] width 77 height 20
click at [348, 218] on input "بانكي موبايل" at bounding box center [331, 224] width 86 height 20
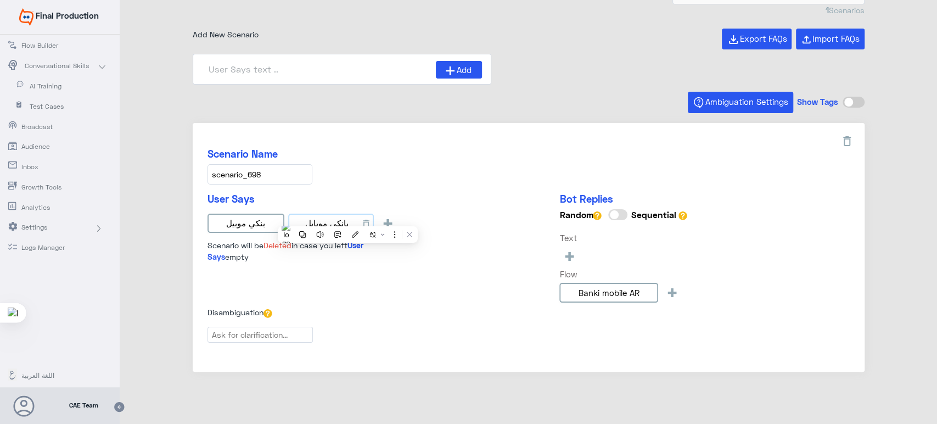
click at [348, 218] on input "بانكي موبايل" at bounding box center [331, 224] width 86 height 20
click at [504, 266] on div "User Says بنكي [PERSON_NAME] موبايل + Scenario will be Deleted in case you left…" at bounding box center [529, 250] width 642 height 114
click at [258, 176] on input "scenario_698" at bounding box center [260, 174] width 105 height 20
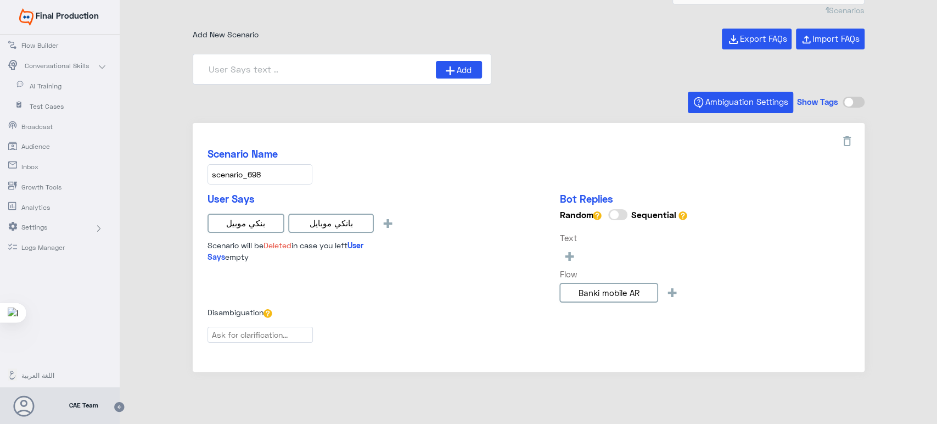
click at [426, 98] on div "Ambiguation Settings Show Tags" at bounding box center [529, 105] width 672 height 16
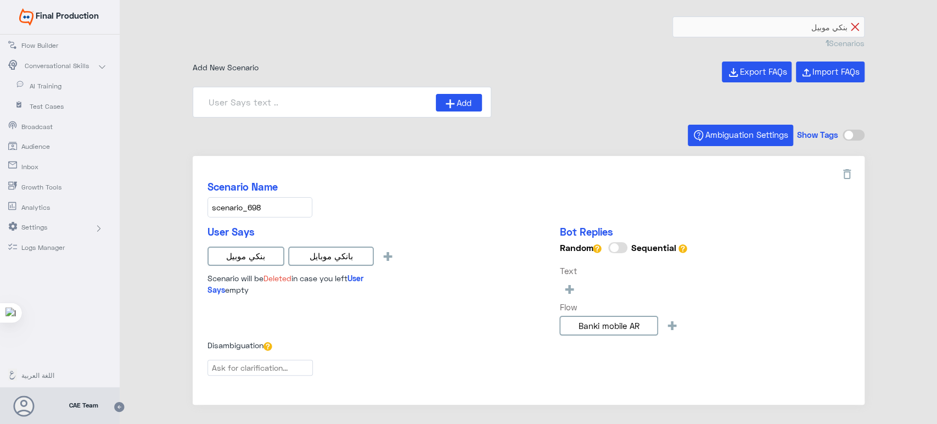
click at [853, 25] on icon at bounding box center [855, 27] width 8 height 8
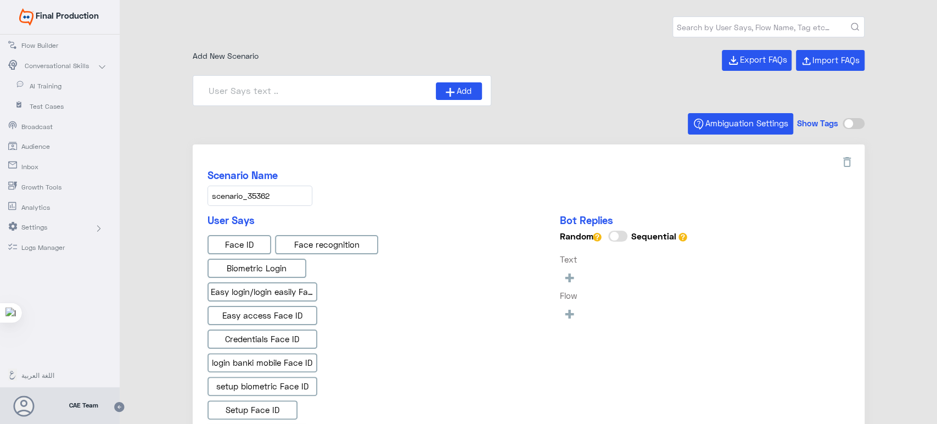
click at [788, 25] on input "text" at bounding box center [768, 27] width 191 height 20
type input "لاشى"
type input "Face ID En"
type input "Face ID AR"
type input "Instapay AR"
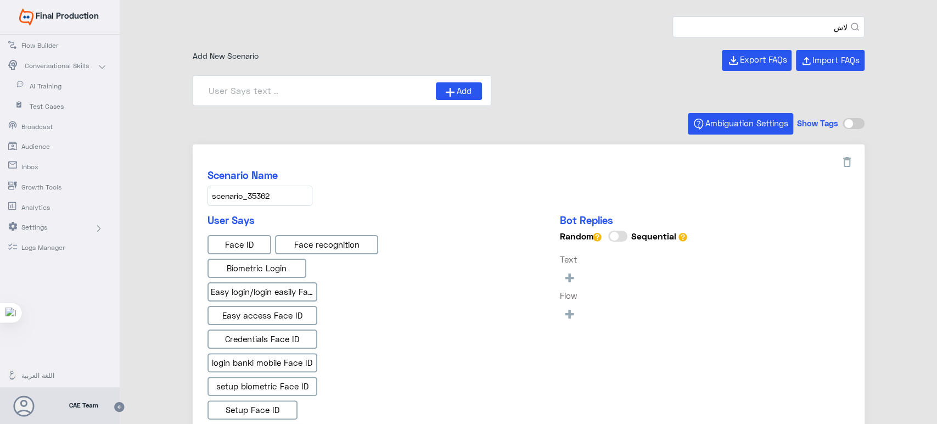
type input "Instapay EN"
type input "IBAN AR"
type input "ل"
type input "banki mobile"
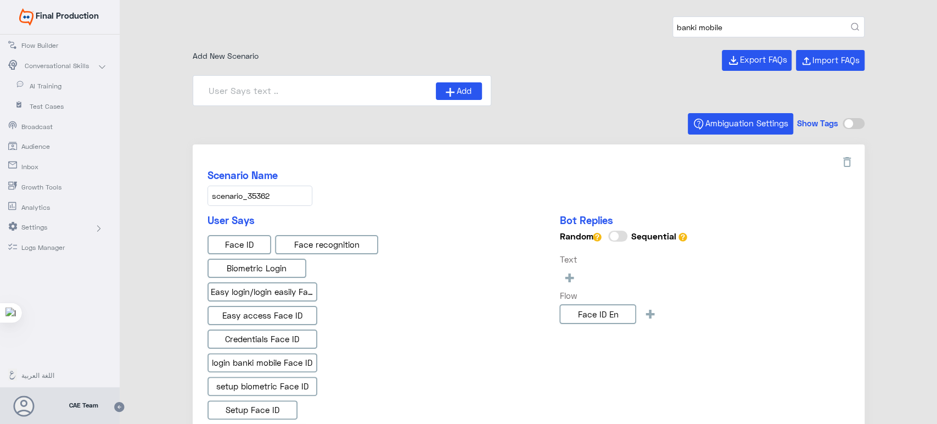
click at [851, 23] on button "submit" at bounding box center [855, 27] width 8 height 8
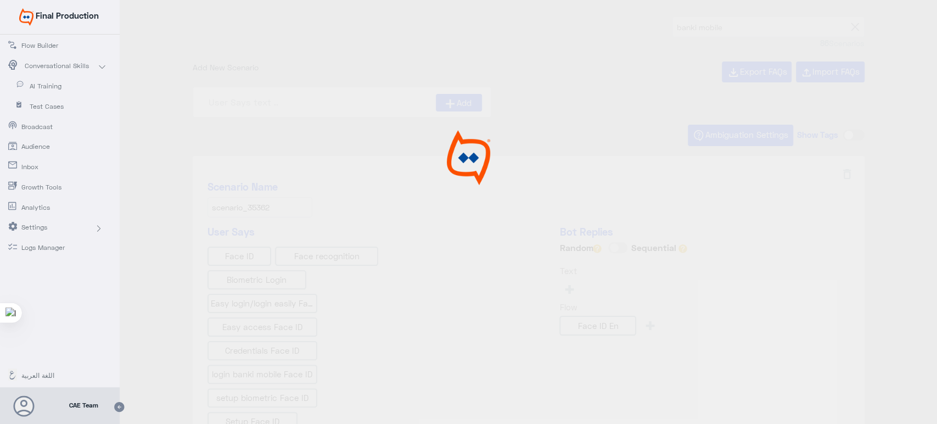
type input "ما نوع الشيكات المتوفرة في banki Mobile?"
type input "كم عدد المعاملات المتاحة تحت كل حساب في banki Mobi"
type input "هل يمكنني رؤية تفاصيل الودائع والقروض من خلال ال"
type input "Awards"
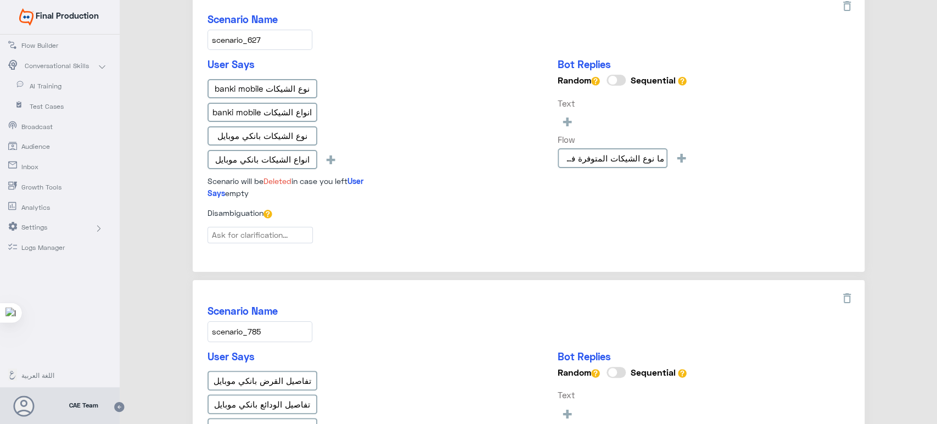
scroll to position [695, 0]
click at [253, 41] on input "scenario_627" at bounding box center [260, 40] width 105 height 20
click at [437, 208] on div "Disambiguation" at bounding box center [529, 216] width 642 height 16
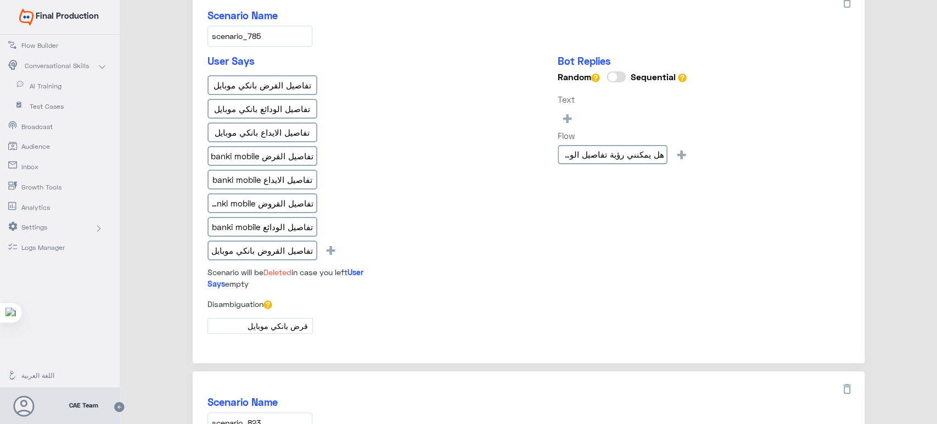
scroll to position [1125, 0]
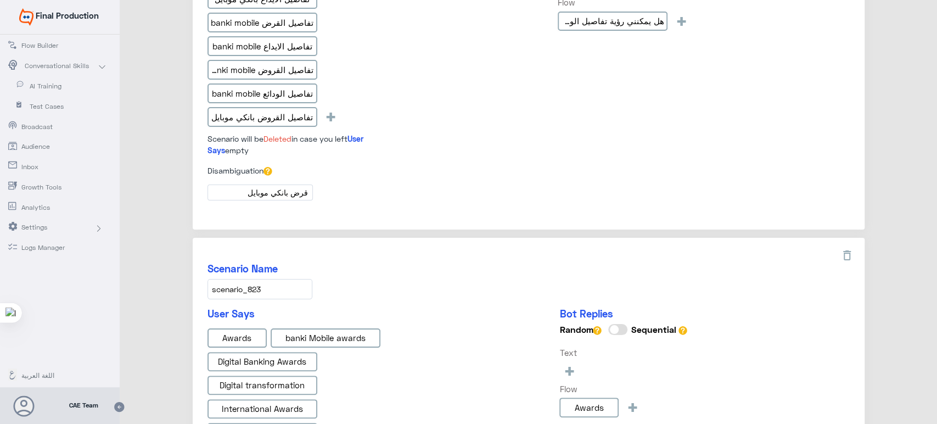
click at [230, 184] on input "قرض بانكي موبايل" at bounding box center [260, 192] width 105 height 16
click at [404, 108] on div "User Says تفاصيل القرض بانكي موبايل تفاصيل الودائع بانكي موبايل تفاصيل الايداع …" at bounding box center [529, 42] width 642 height 243
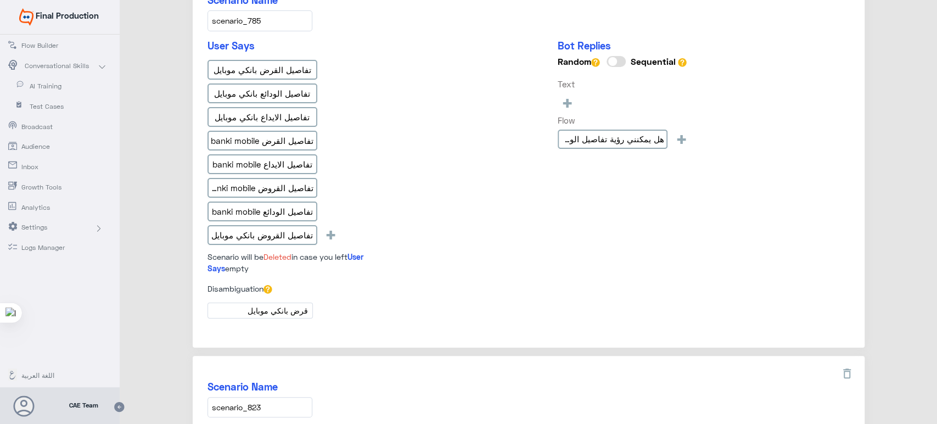
scroll to position [971, 0]
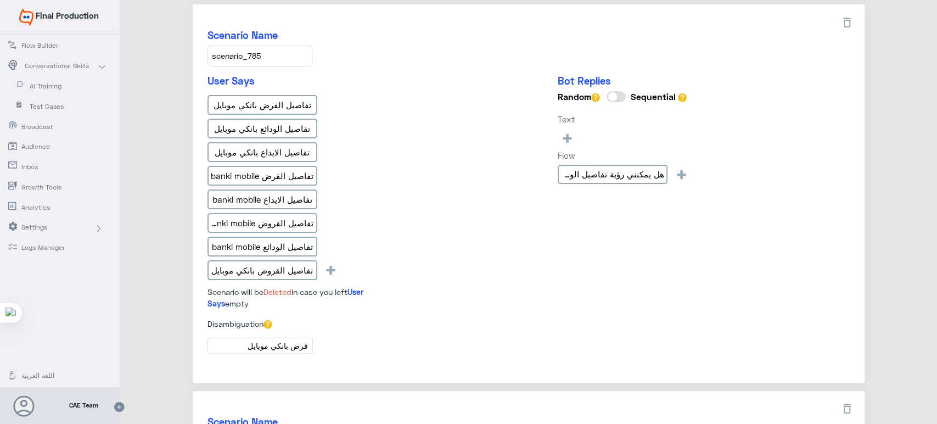
click at [249, 48] on input "scenario_785" at bounding box center [260, 56] width 105 height 20
click at [426, 119] on div "User Says تفاصيل القرض بانكي موبايل تفاصيل الودائع بانكي موبايل تفاصيل الايداع …" at bounding box center [529, 196] width 642 height 243
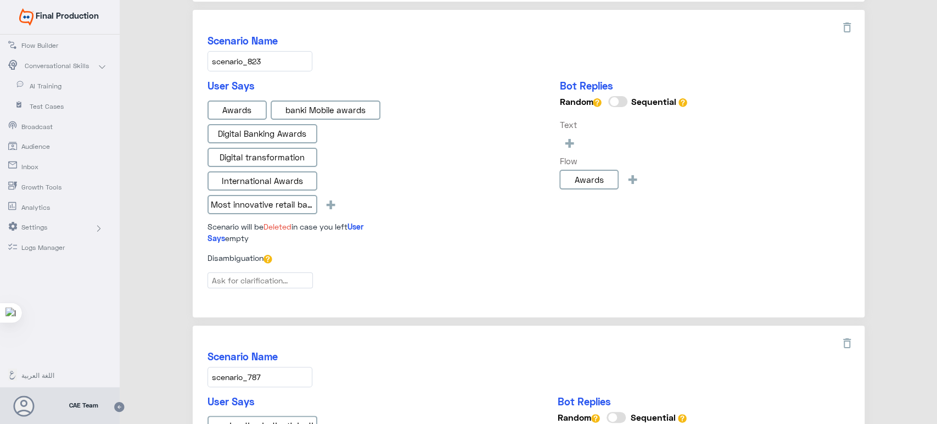
scroll to position [1366, 0]
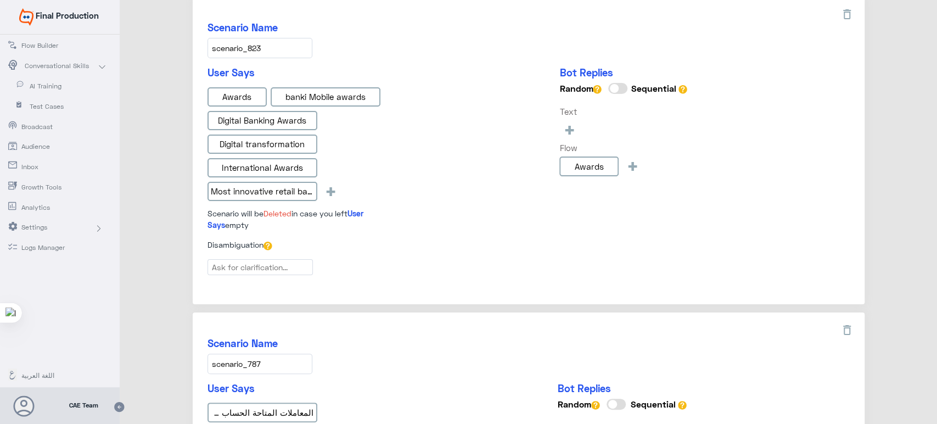
click at [259, 38] on input "scenario_823" at bounding box center [260, 48] width 105 height 20
click at [239, 97] on input "Awards" at bounding box center [237, 97] width 59 height 20
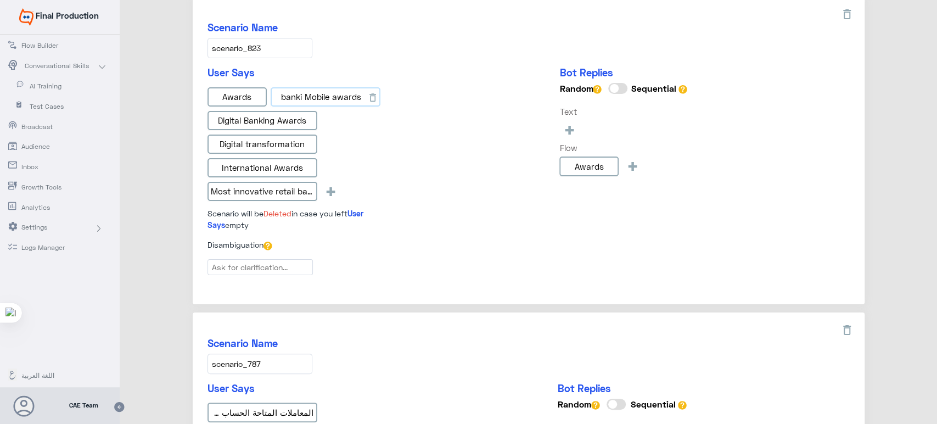
click at [295, 97] on input "banki Mobile awards" at bounding box center [326, 97] width 110 height 20
click at [396, 114] on div "Awards banki Mobile awards Digital Banking Awards Digital transformation Intern…" at bounding box center [304, 146] width 192 height 118
click at [280, 114] on input "Digital Banking Awards" at bounding box center [263, 121] width 110 height 20
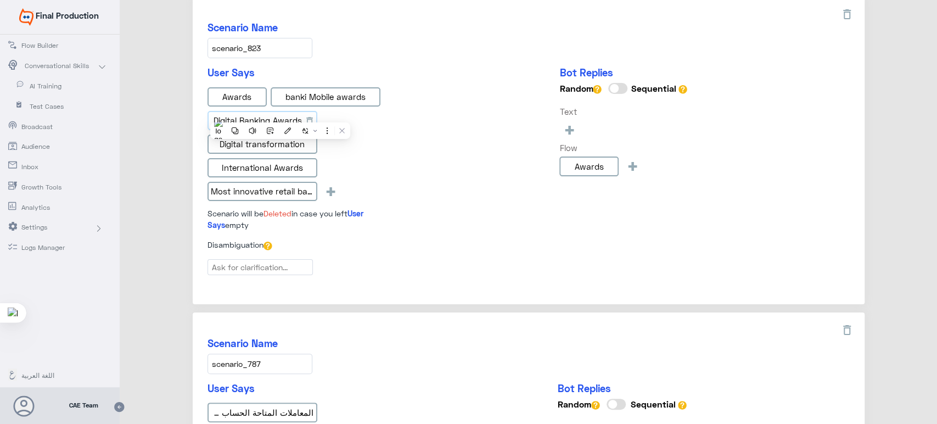
click at [280, 114] on input "Digital Banking Awards" at bounding box center [263, 121] width 110 height 20
click at [270, 135] on input "Digital transformation" at bounding box center [263, 145] width 110 height 20
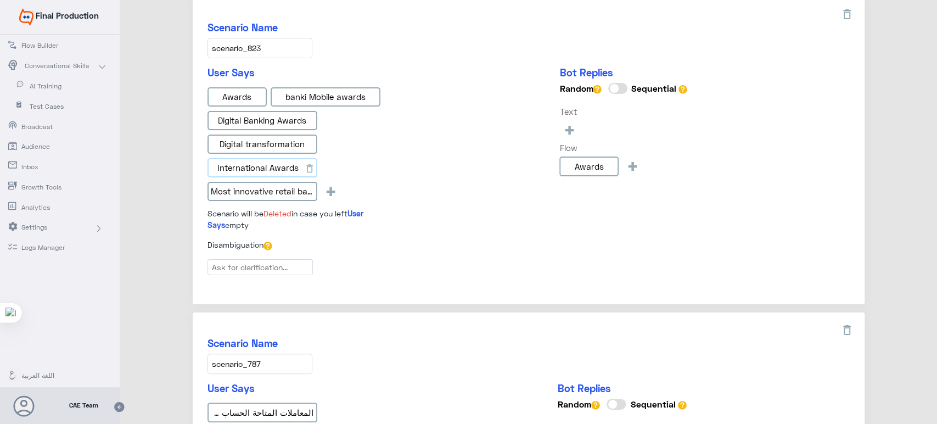
click at [300, 158] on input "International Awards" at bounding box center [263, 168] width 110 height 20
click at [286, 182] on input "Most innovative retail bank" at bounding box center [263, 192] width 110 height 20
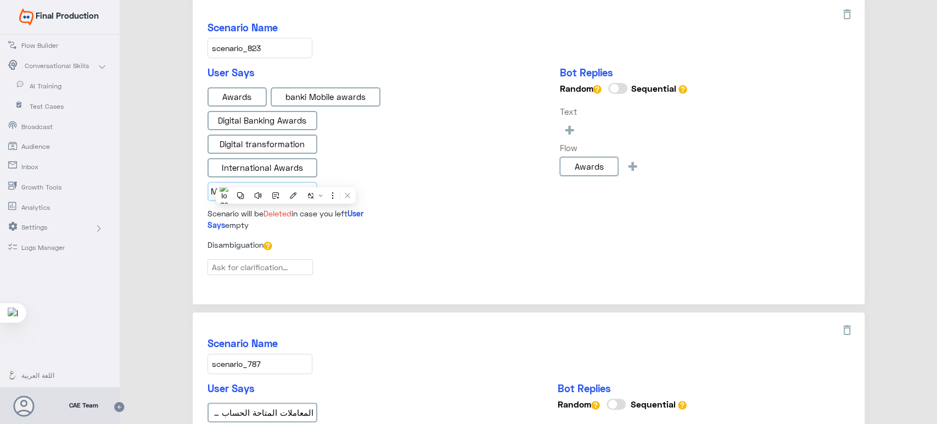
click at [286, 182] on input "Most innovative retail bank" at bounding box center [263, 192] width 110 height 20
click at [422, 113] on div "User Says Awards banki Mobile awards Digital Banking Awards Digital transformat…" at bounding box center [529, 152] width 642 height 172
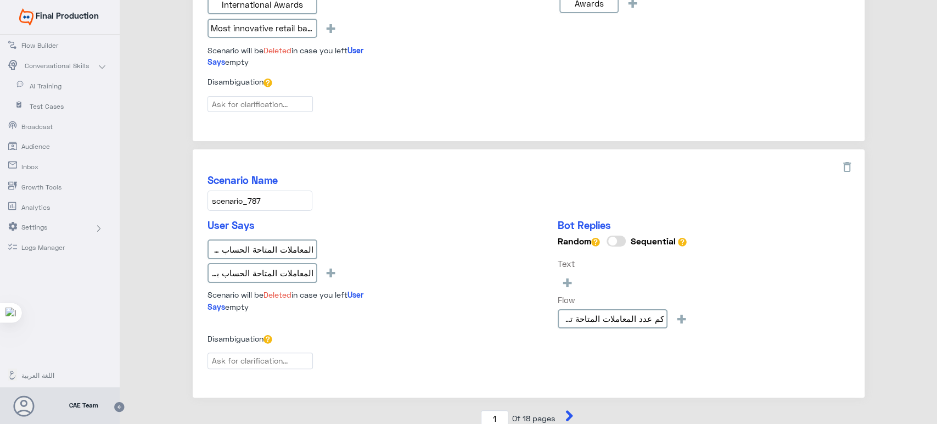
scroll to position [1567, 0]
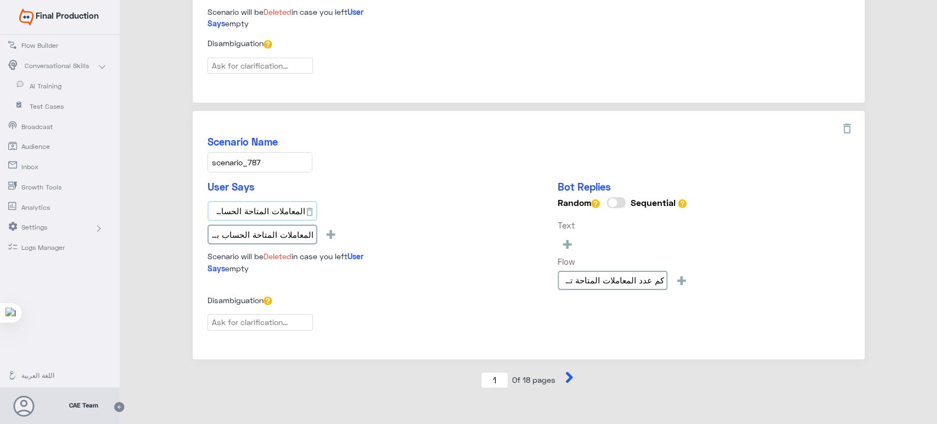
click at [290, 201] on input "المعاملات المتاحة الحساب banki mobile" at bounding box center [263, 211] width 110 height 20
click at [280, 225] on input "المعاملات المتاحة الحساب بانكي موبايل" at bounding box center [263, 235] width 110 height 20
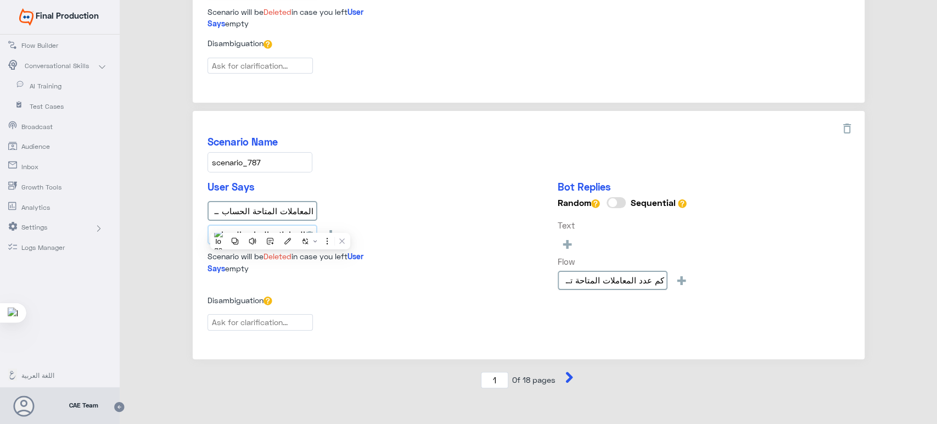
click at [280, 225] on input "المعاملات المتاحة الحساب بانكي موبايل" at bounding box center [263, 235] width 110 height 20
click at [279, 152] on input "scenario_787" at bounding box center [260, 162] width 105 height 20
click at [361, 167] on div "Scenario Name scenario_787 User Says المعاملات المتاحة الحساب banki mobile المع…" at bounding box center [529, 235] width 672 height 249
